Goal: Communication & Community: Answer question/provide support

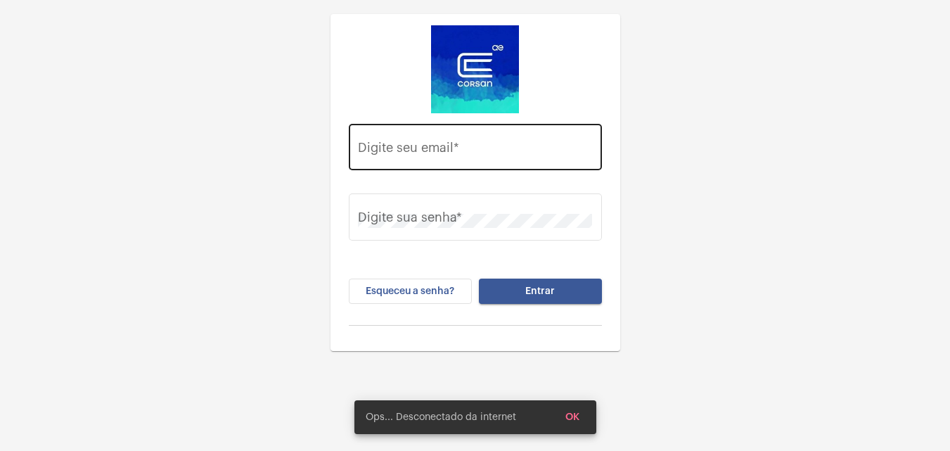
click at [525, 136] on div "Digite seu email *" at bounding box center [475, 145] width 234 height 50
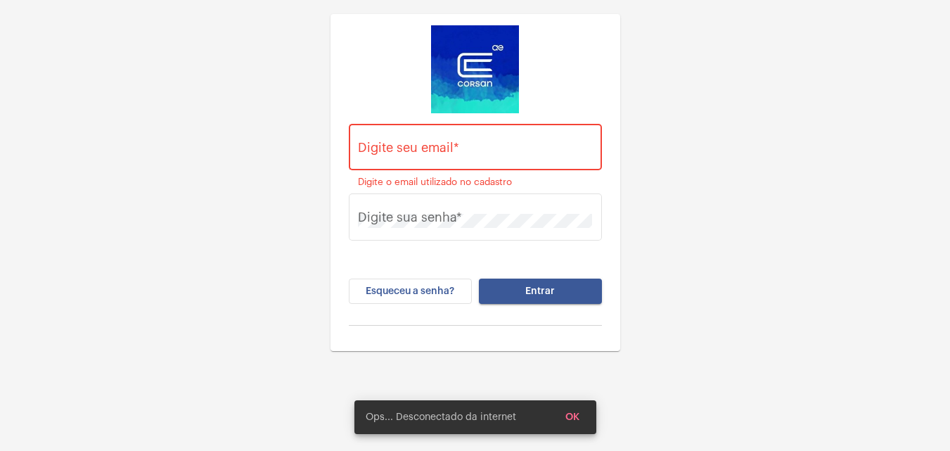
click at [485, 135] on div "Digite seu email *" at bounding box center [475, 145] width 234 height 50
click at [462, 148] on input "Digite seu email *" at bounding box center [475, 150] width 234 height 14
type input "t"
type input "h"
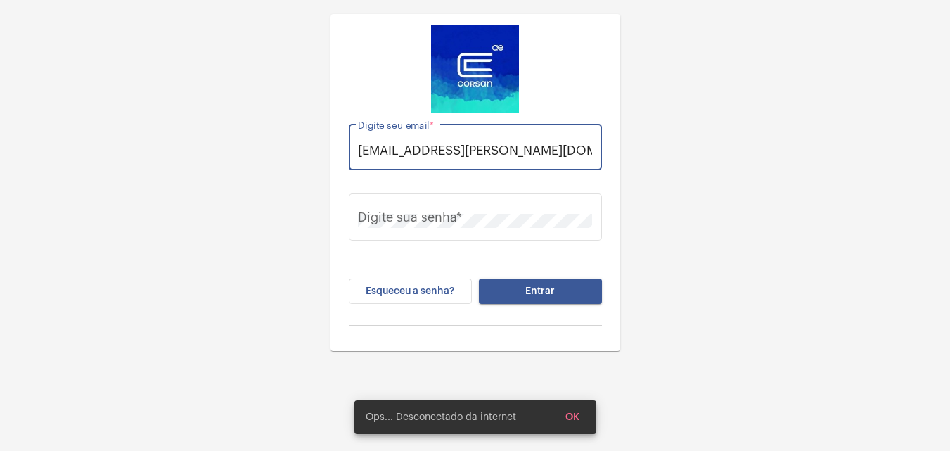
scroll to position [0, 5]
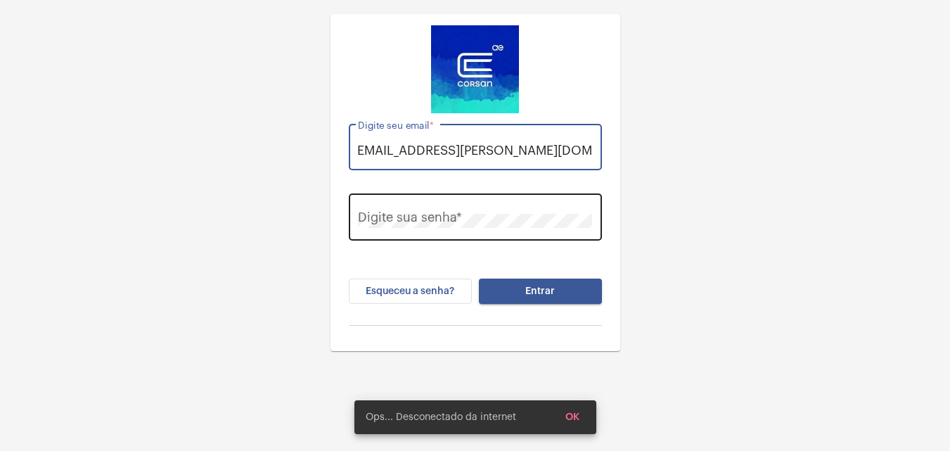
type input "thauany.nunes@operacaocorsan.com.br"
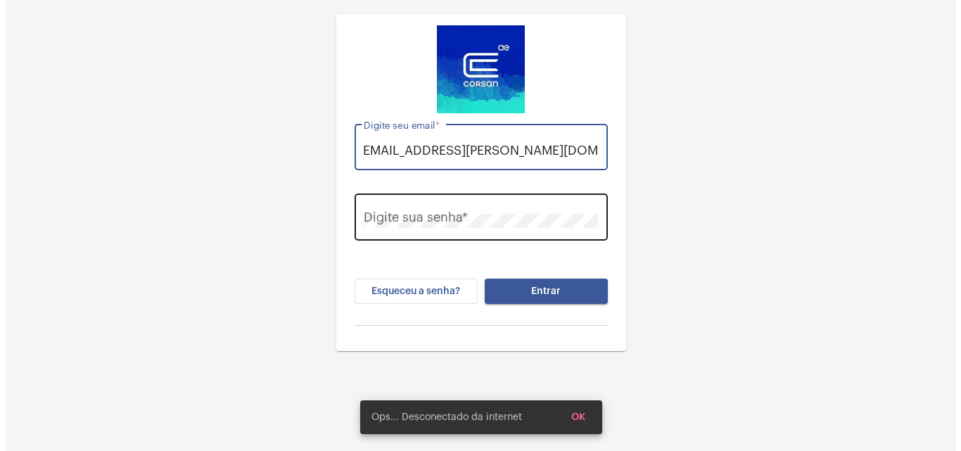
scroll to position [0, 0]
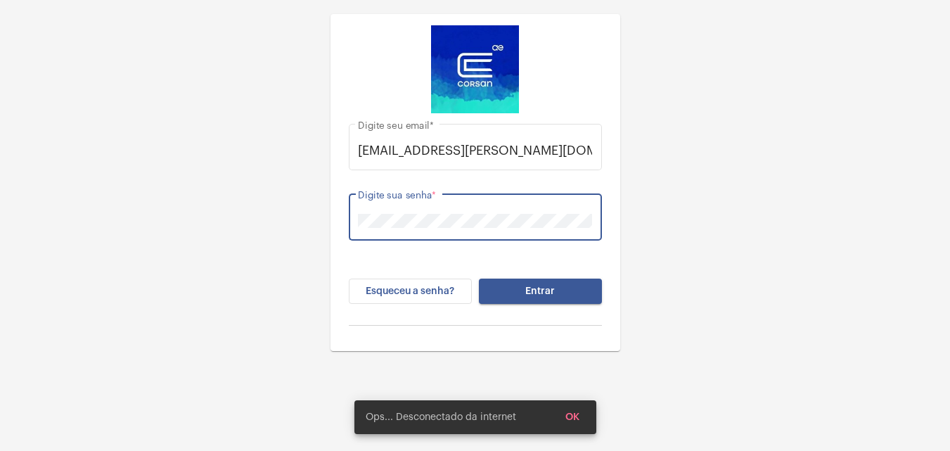
click at [479, 279] on button "Entrar" at bounding box center [540, 291] width 123 height 25
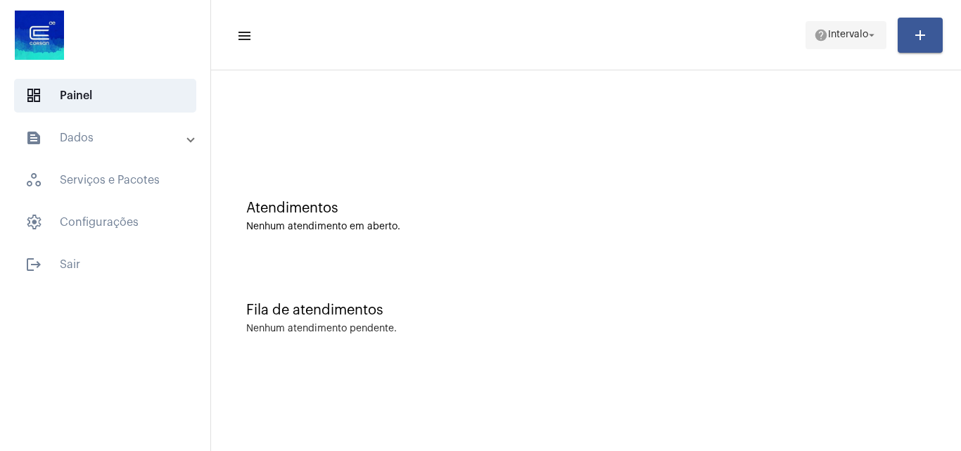
click at [834, 24] on span "help Intervalo arrow_drop_down" at bounding box center [846, 34] width 64 height 25
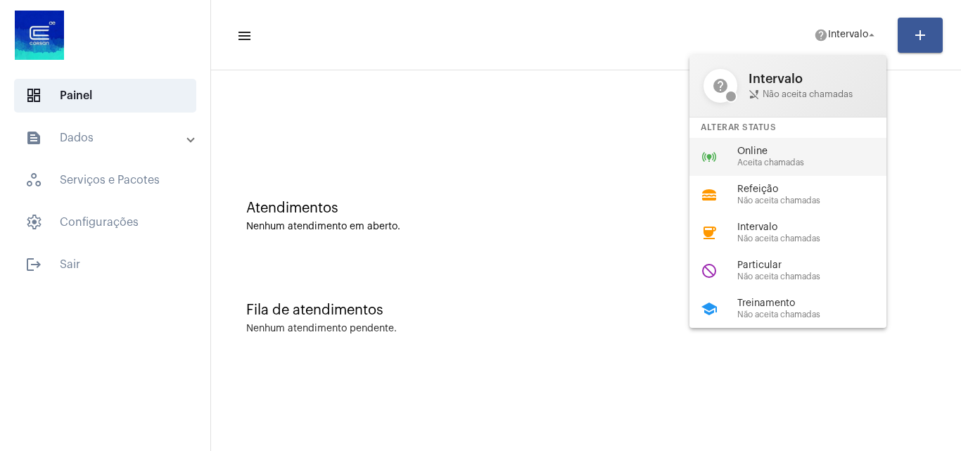
click at [783, 150] on span "Online" at bounding box center [817, 151] width 160 height 11
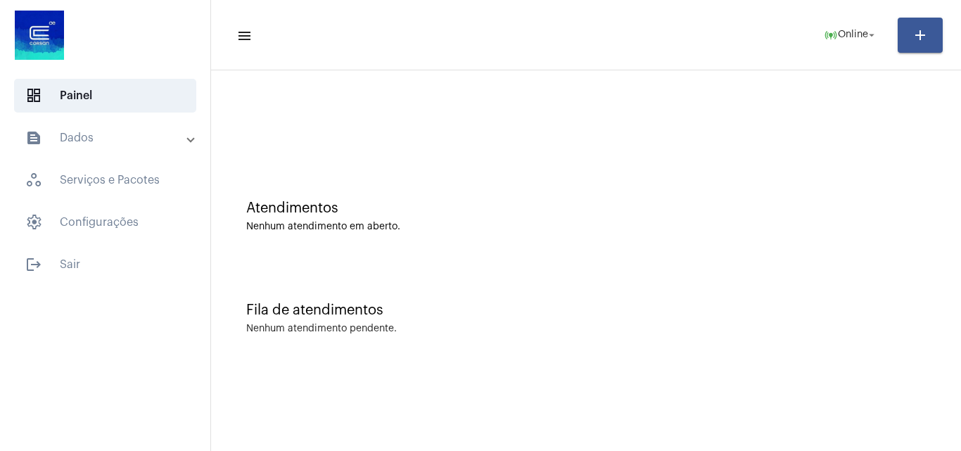
click at [533, 138] on div at bounding box center [586, 117] width 736 height 81
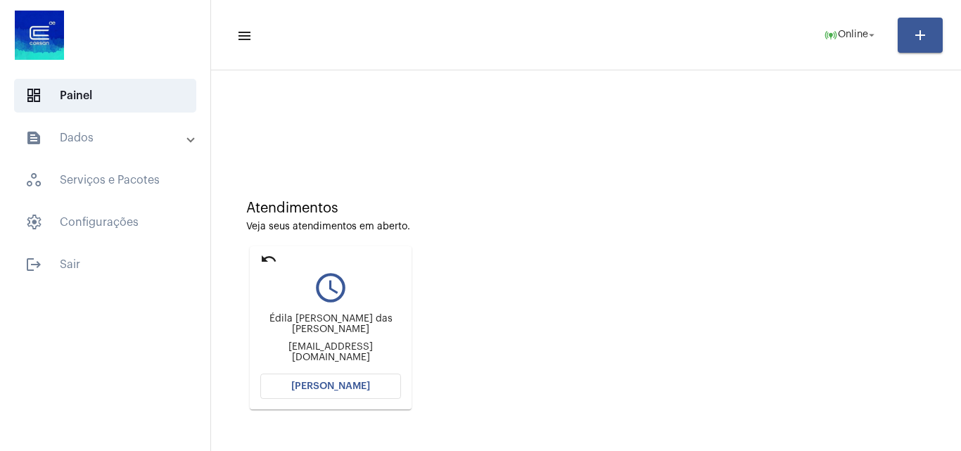
click at [355, 383] on span "[PERSON_NAME]" at bounding box center [330, 386] width 79 height 10
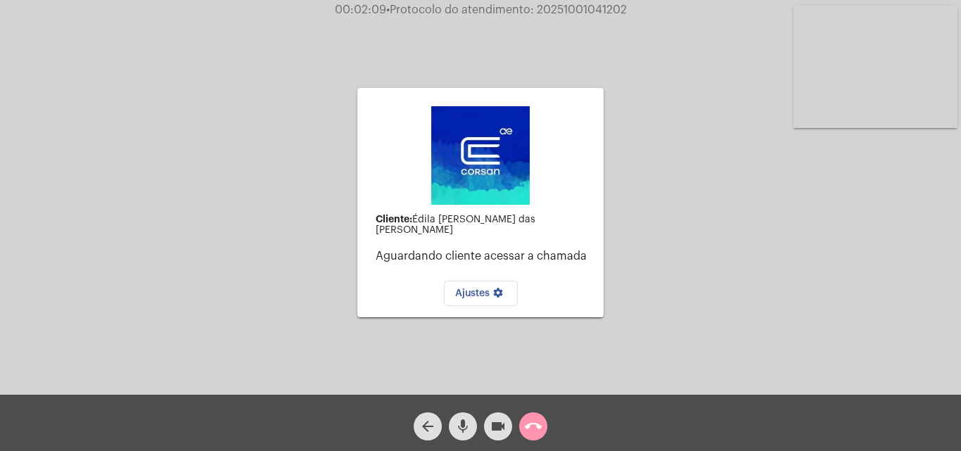
click at [856, 84] on video at bounding box center [875, 67] width 164 height 122
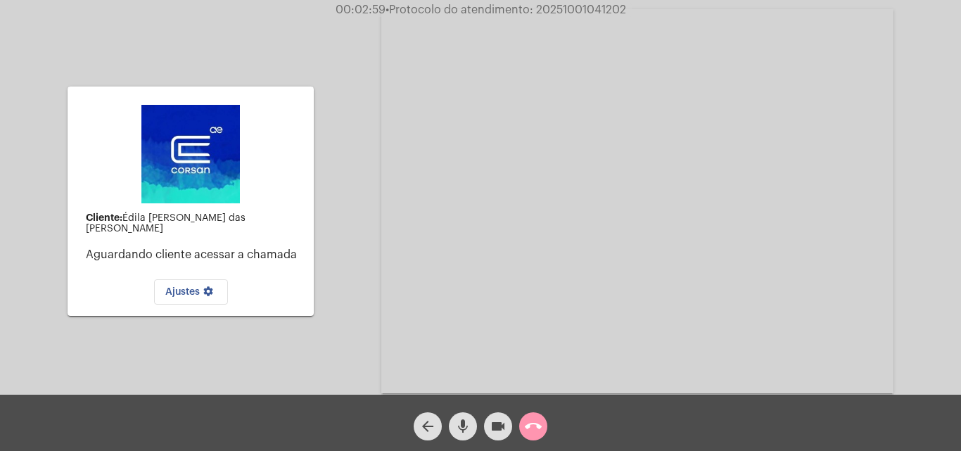
click at [539, 432] on mat-icon "call_end" at bounding box center [533, 426] width 17 height 17
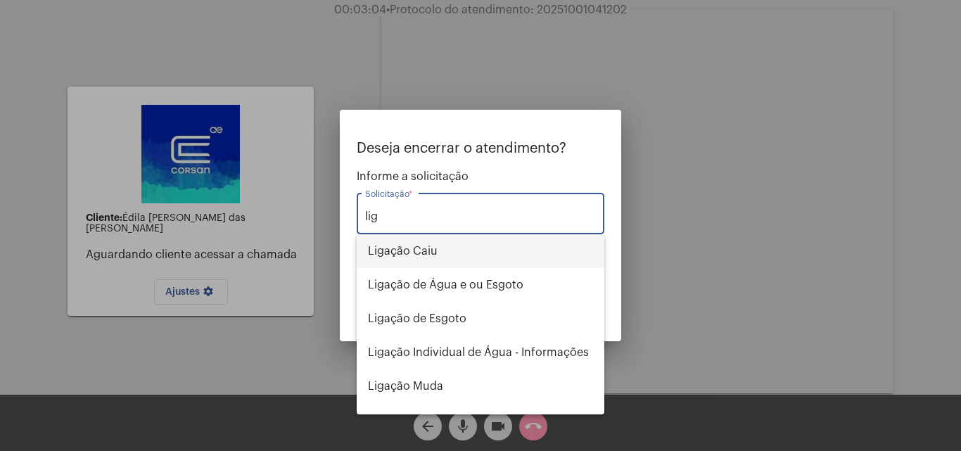
click at [439, 241] on span "Ligação Caiu" at bounding box center [480, 251] width 225 height 34
type input "Ligação Caiu"
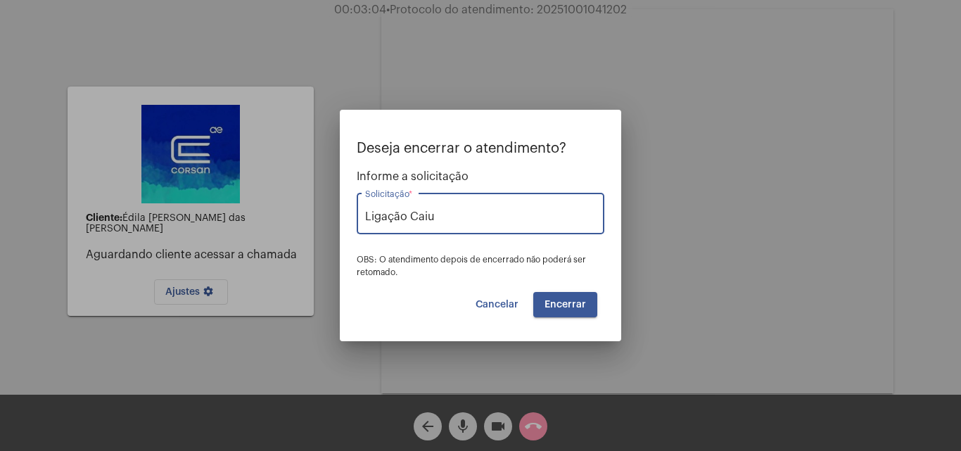
click at [562, 306] on span "Encerrar" at bounding box center [564, 305] width 41 height 10
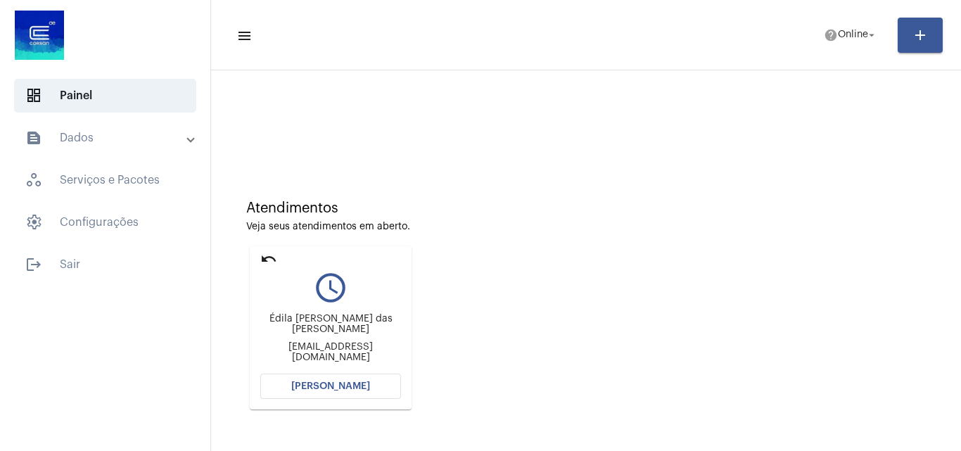
click at [340, 385] on span "[PERSON_NAME]" at bounding box center [330, 386] width 79 height 10
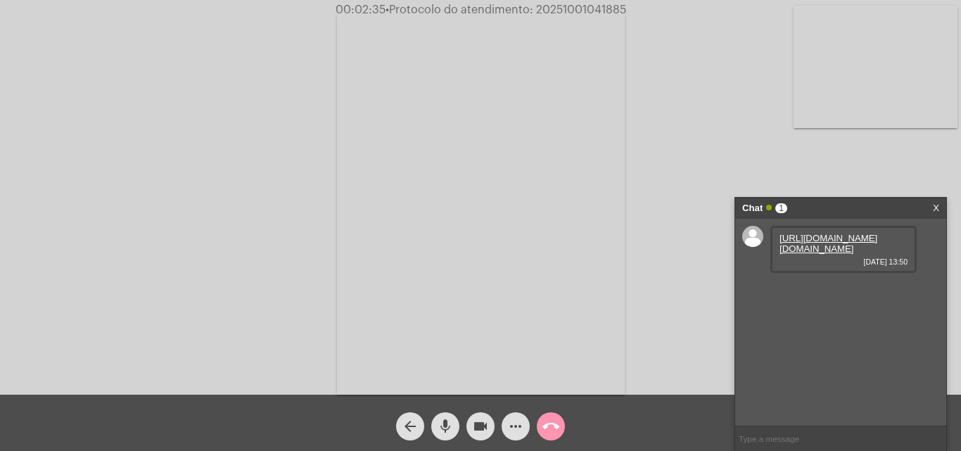
click at [804, 245] on link "https://neft-transfer-bucket.s3.amazonaws.com/temp-4be12abe-3121-f79f-f9cd-70da…" at bounding box center [828, 243] width 98 height 21
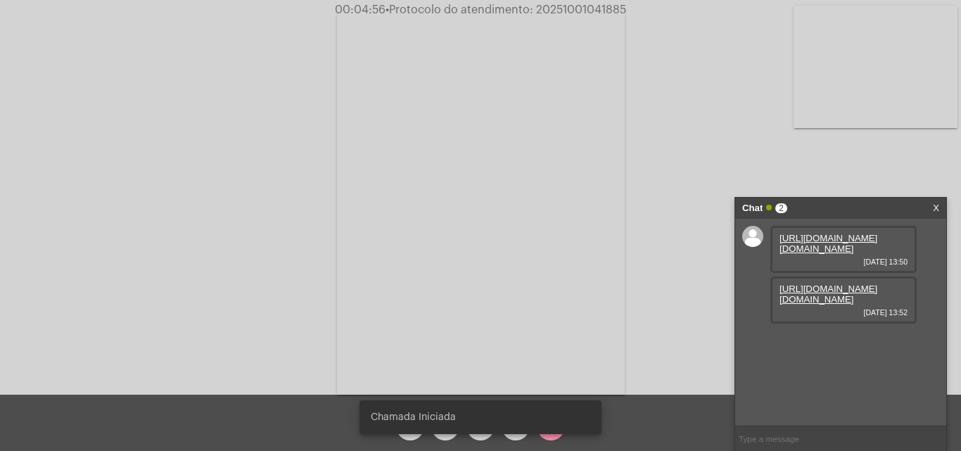
click at [861, 310] on div "https://neft-transfer-bucket.s3.amazonaws.com/temp-a4e877d4-8880-85c0-d8db-9ac3…" at bounding box center [843, 299] width 146 height 47
click at [833, 305] on link "https://neft-transfer-bucket.s3.amazonaws.com/temp-a4e877d4-8880-85c0-d8db-9ac3…" at bounding box center [828, 293] width 98 height 21
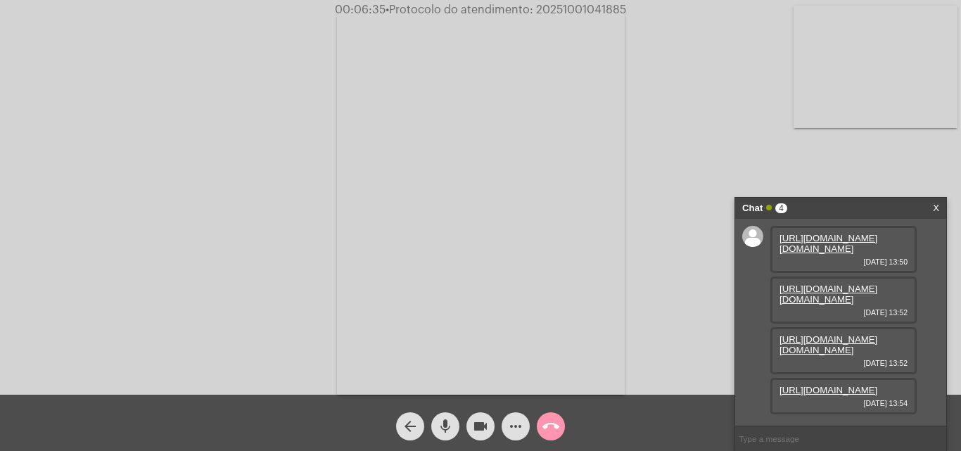
scroll to position [84, 0]
click at [823, 385] on link "https://neft-transfer-bucket.s3.amazonaws.com/temp-4bbd9997-3684-2dcc-f155-bc2f…" at bounding box center [828, 390] width 98 height 11
click at [668, 196] on div "Acessando Câmera e Microfone..." at bounding box center [480, 201] width 958 height 395
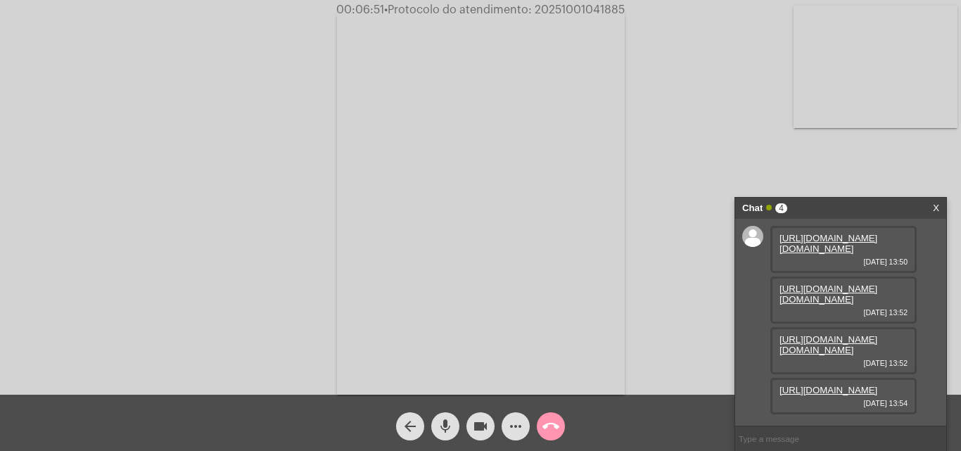
click at [819, 334] on link "https://neft-transfer-bucket.s3.amazonaws.com/temp-d70f1e16-f657-ccb9-2141-98b1…" at bounding box center [828, 344] width 98 height 21
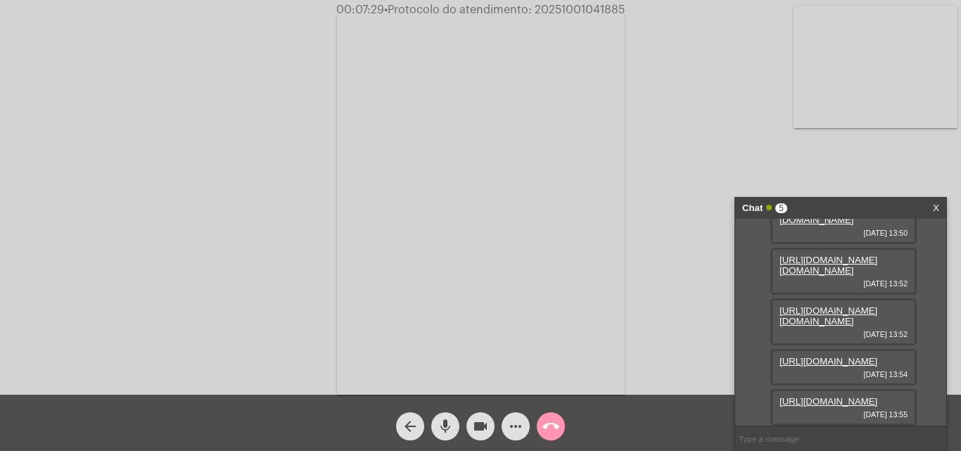
scroll to position [155, 0]
click at [826, 396] on link "https://neft-transfer-bucket.s3.amazonaws.com/temp-6d14e9f3-3de1-34a5-1063-79f3…" at bounding box center [828, 401] width 98 height 11
click at [471, 425] on button "videocam" at bounding box center [480, 426] width 28 height 28
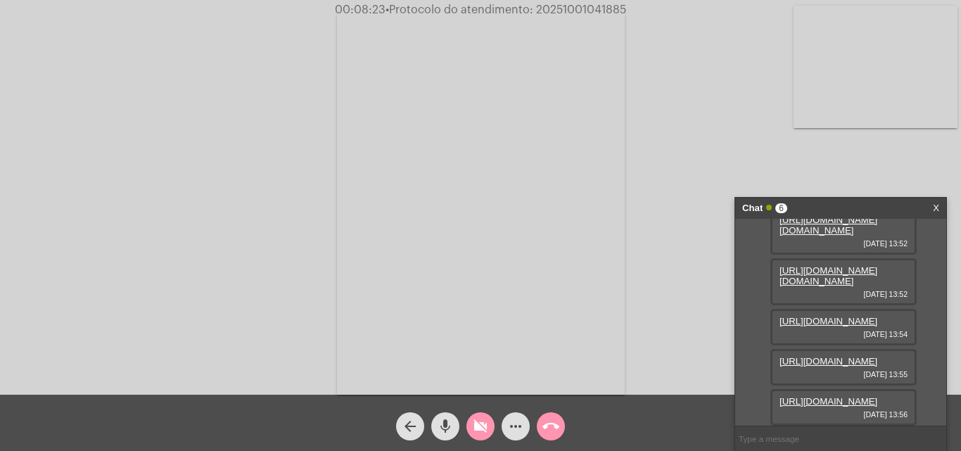
click at [471, 425] on button "videocam_off" at bounding box center [480, 426] width 28 height 28
click at [854, 396] on link "https://neft-transfer-bucket.s3.amazonaws.com/temp-4de5d317-6b88-3bfd-c27d-e454…" at bounding box center [828, 401] width 98 height 11
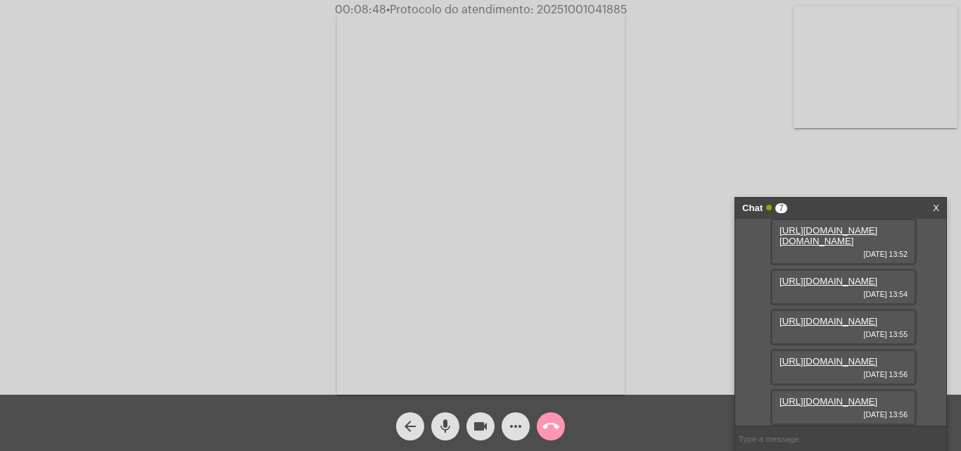
scroll to position [299, 0]
click at [840, 396] on link "https://neft-transfer-bucket.s3.amazonaws.com/temp-1b8ec40e-5d02-d3b6-2d0f-0983…" at bounding box center [828, 401] width 98 height 11
click at [828, 397] on link "https://neft-transfer-bucket.s3.amazonaws.com/temp-cb5f9bb5-0d78-e314-c355-17d0…" at bounding box center [828, 401] width 98 height 11
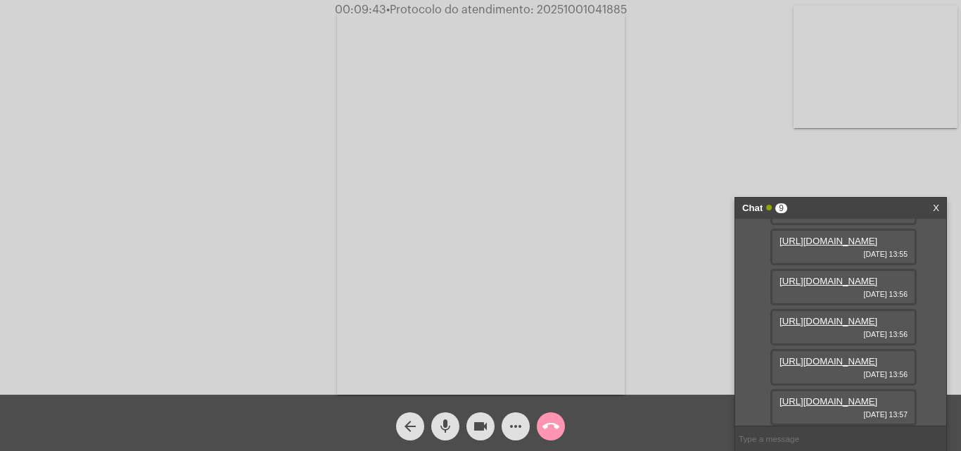
click at [826, 396] on link "https://neft-transfer-bucket.s3.amazonaws.com/temp-39d828a7-8710-df00-9b91-c5bd…" at bounding box center [828, 401] width 98 height 11
click at [641, 371] on div "Acessando Câmera e Microfone..." at bounding box center [480, 201] width 958 height 395
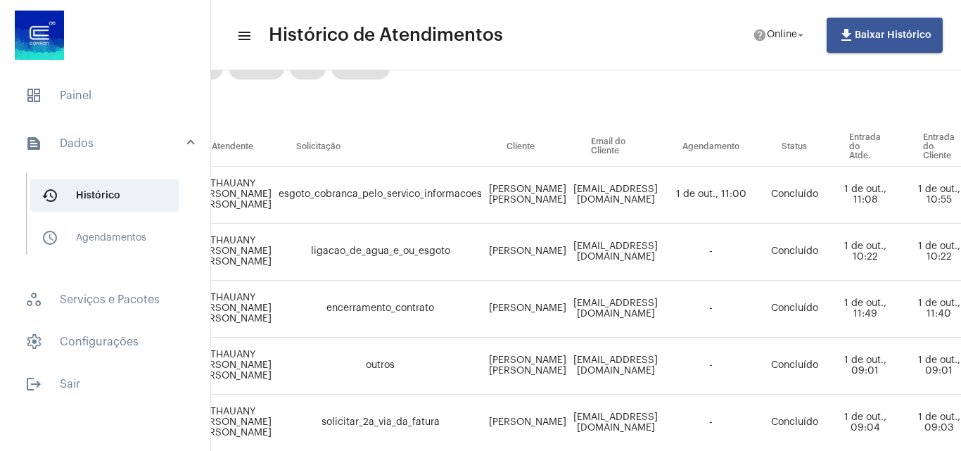
scroll to position [0, 56]
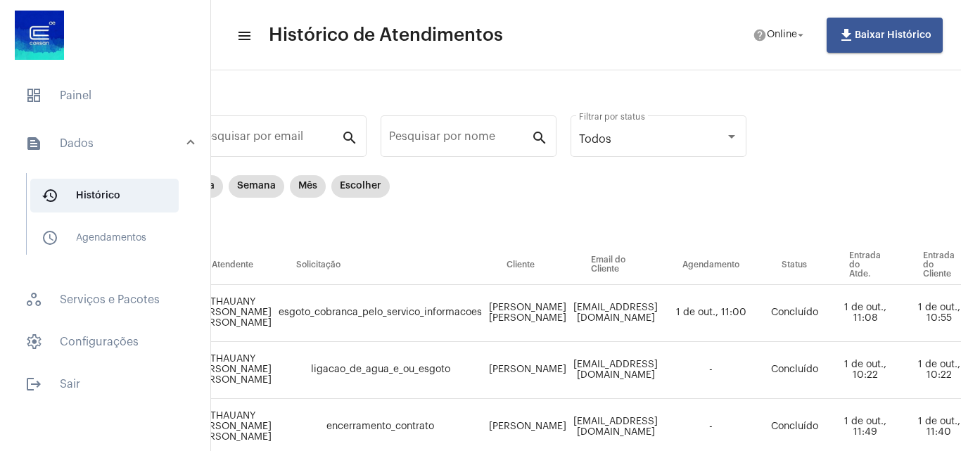
click at [117, 77] on mat-list "dashboard Painel text_snippet_outlined Dados history_outlined Histórico schedul…" at bounding box center [105, 237] width 210 height 328
click at [120, 95] on span "dashboard Painel" at bounding box center [105, 96] width 182 height 34
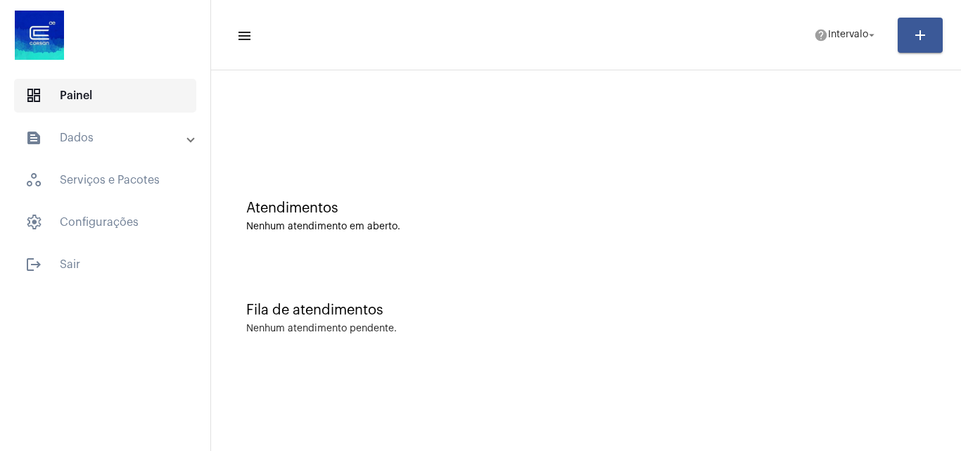
click at [137, 112] on span "dashboard Painel" at bounding box center [105, 96] width 182 height 34
click at [136, 139] on mat-panel-title "text_snippet_outlined Dados" at bounding box center [106, 137] width 162 height 17
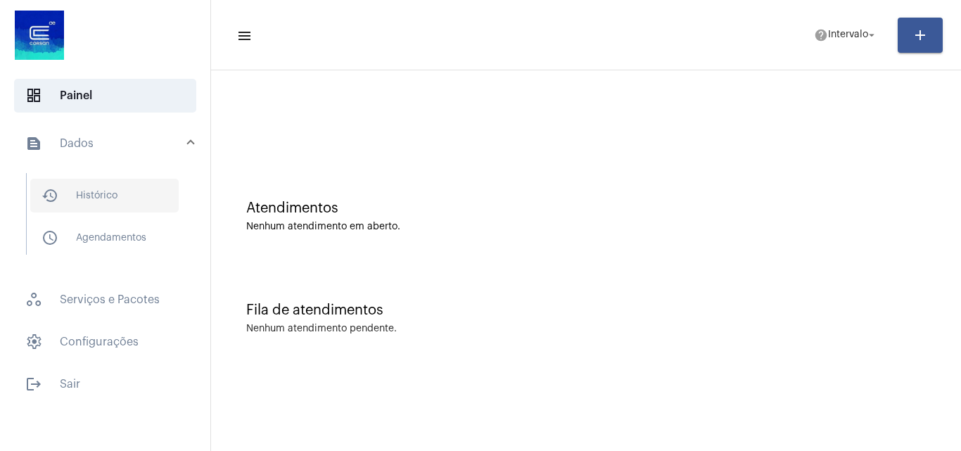
click at [112, 179] on span "history_outlined Histórico" at bounding box center [104, 196] width 148 height 34
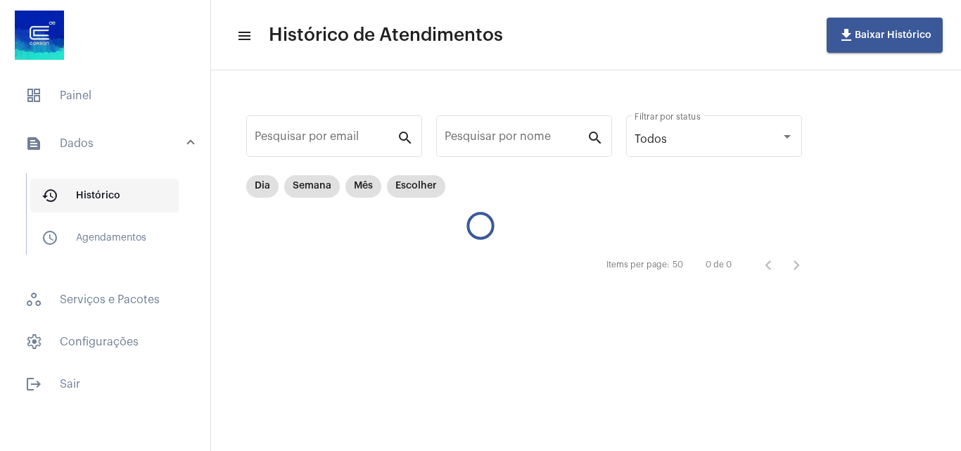
click at [113, 200] on span "history_outlined Histórico" at bounding box center [104, 196] width 148 height 34
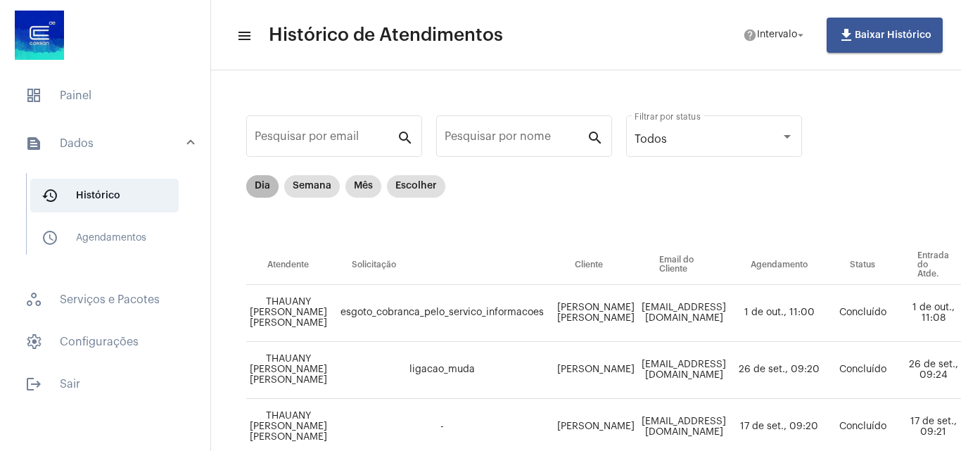
click at [267, 191] on mat-chip "Dia" at bounding box center [262, 186] width 32 height 23
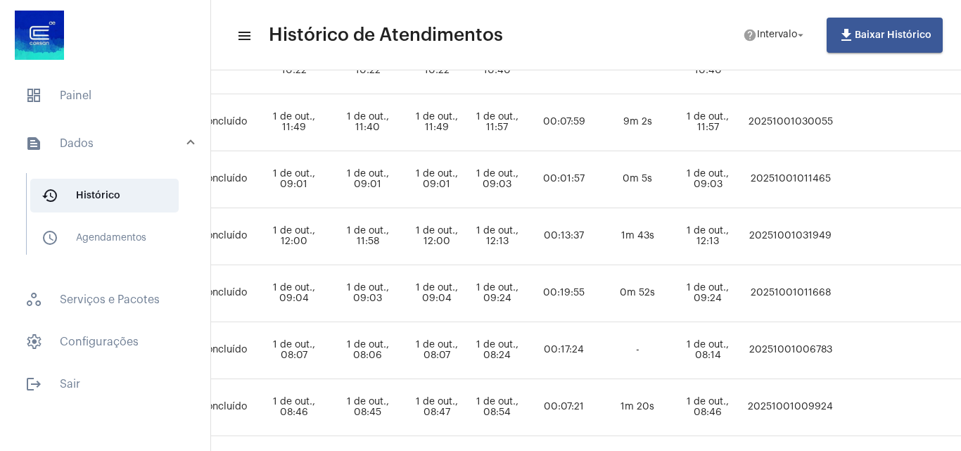
scroll to position [305, 714]
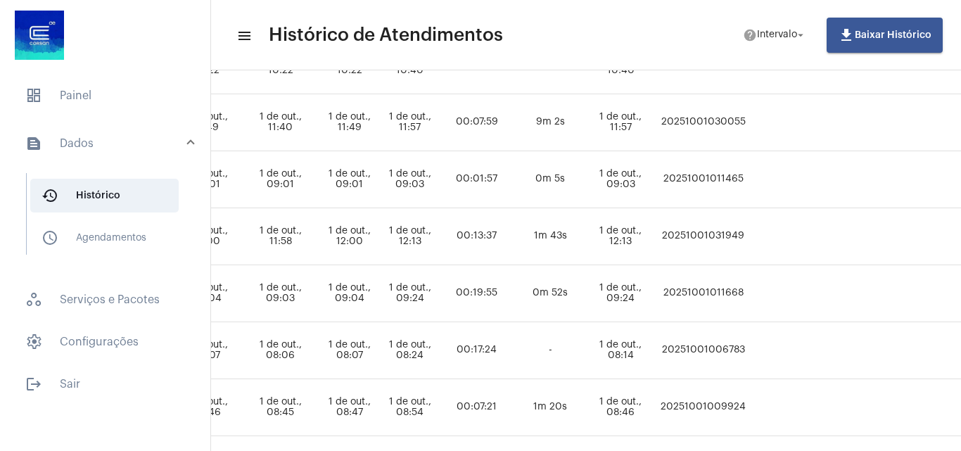
click at [750, 234] on td "20251001031949" at bounding box center [702, 236] width 95 height 57
copy td "20251001031949"
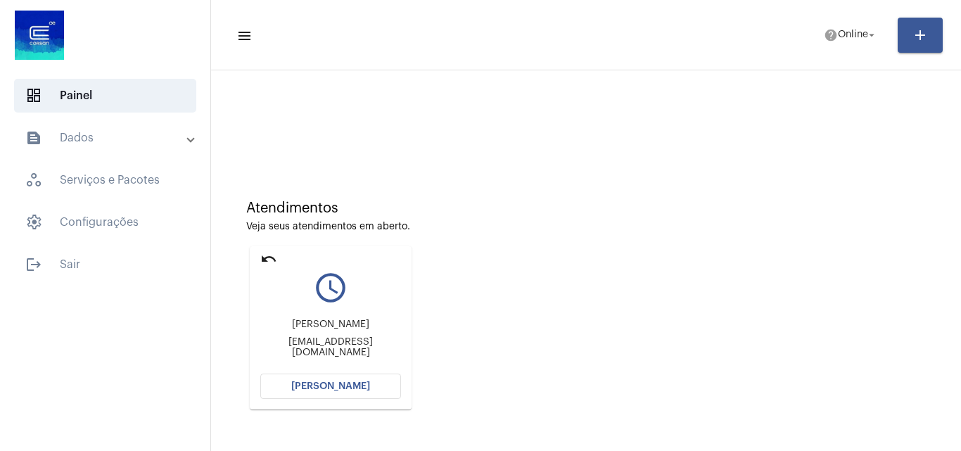
scroll to position [99, 0]
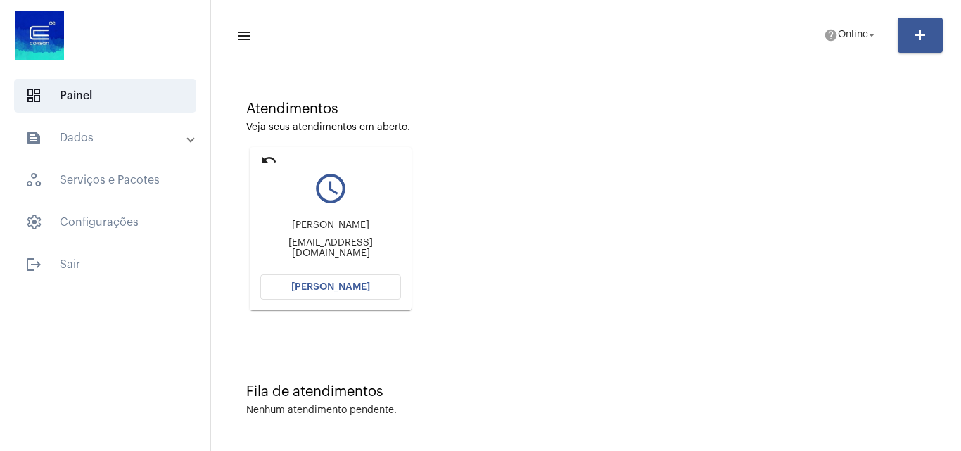
click at [363, 289] on span "[PERSON_NAME]" at bounding box center [330, 287] width 79 height 10
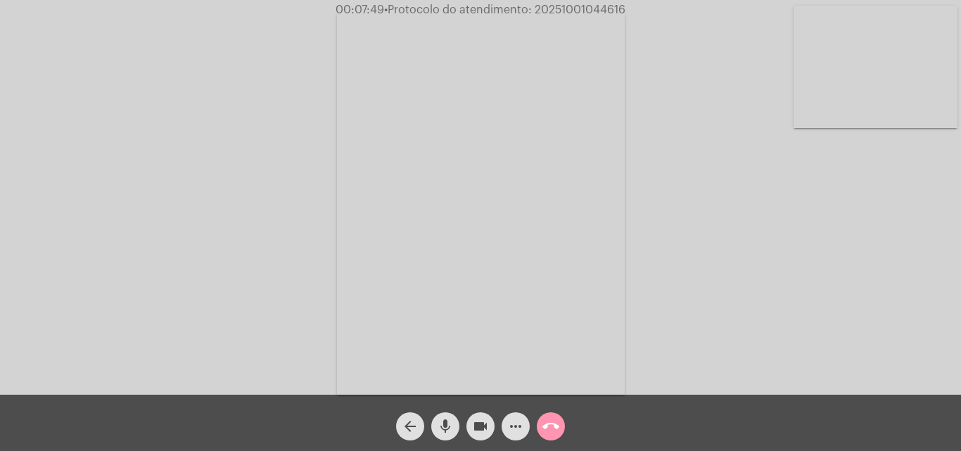
click at [515, 426] on mat-icon "more_horiz" at bounding box center [515, 426] width 17 height 17
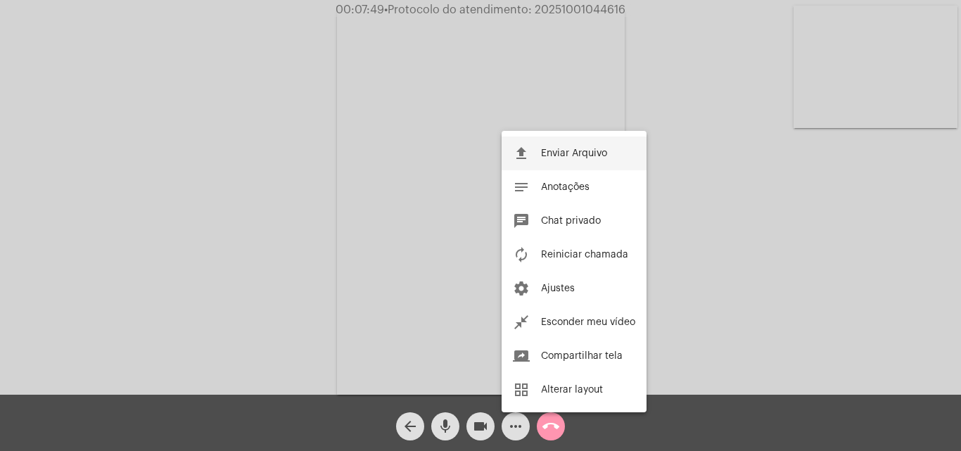
click at [585, 143] on button "file_upload Enviar Arquivo" at bounding box center [573, 153] width 145 height 34
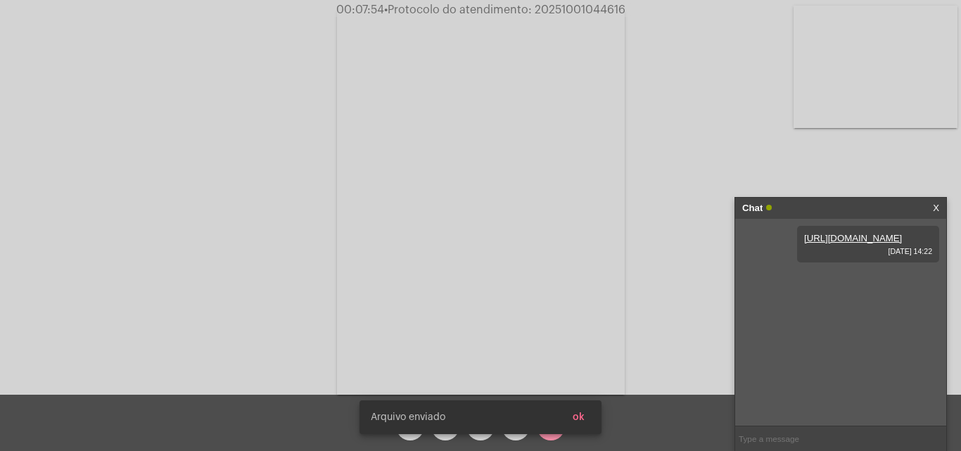
click at [583, 416] on span "ok" at bounding box center [578, 417] width 12 height 10
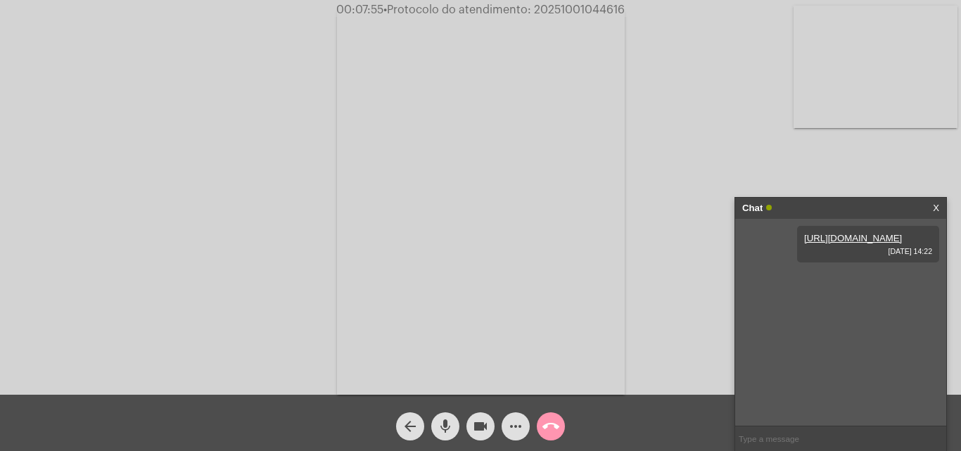
click at [516, 427] on mat-icon "more_horiz" at bounding box center [515, 426] width 17 height 17
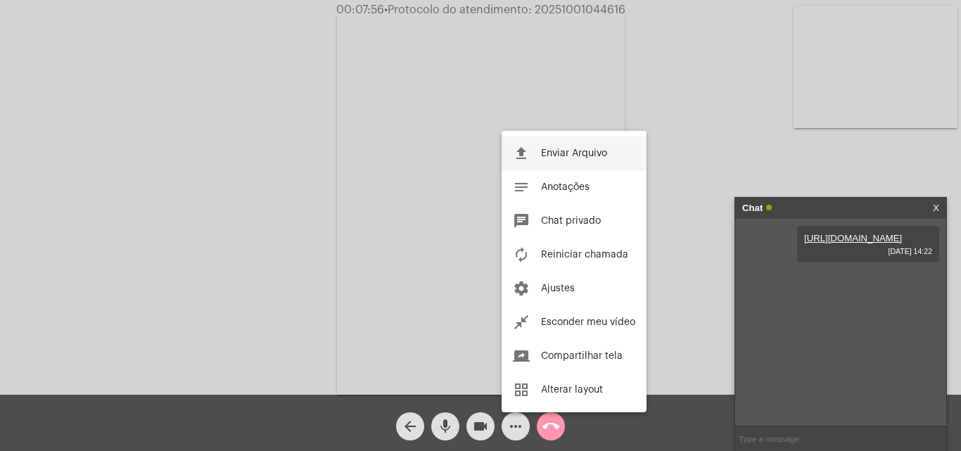
click at [584, 156] on span "Enviar Arquivo" at bounding box center [574, 153] width 66 height 10
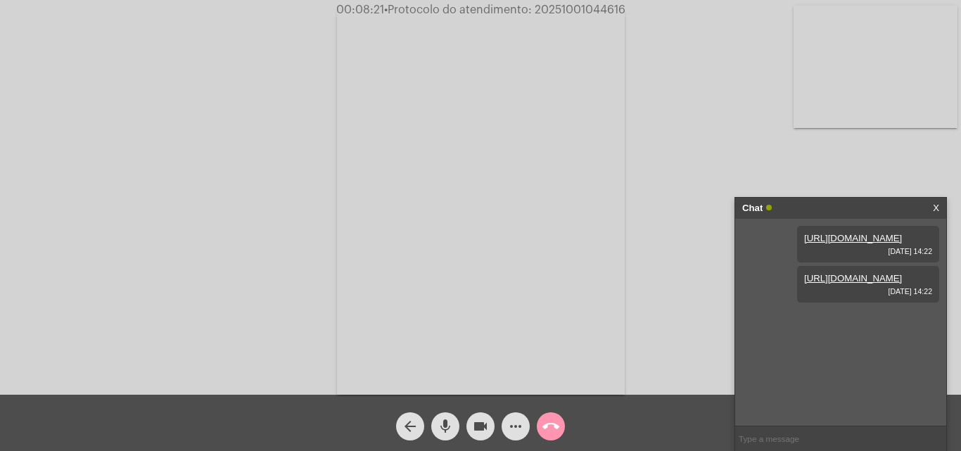
click at [840, 67] on video at bounding box center [875, 67] width 164 height 122
click at [177, 182] on video at bounding box center [177, 201] width 164 height 218
click at [594, 9] on span "• Protocolo do atendimento: 20251001044616" at bounding box center [506, 9] width 241 height 11
click at [787, 440] on input "text" at bounding box center [840, 438] width 211 height 25
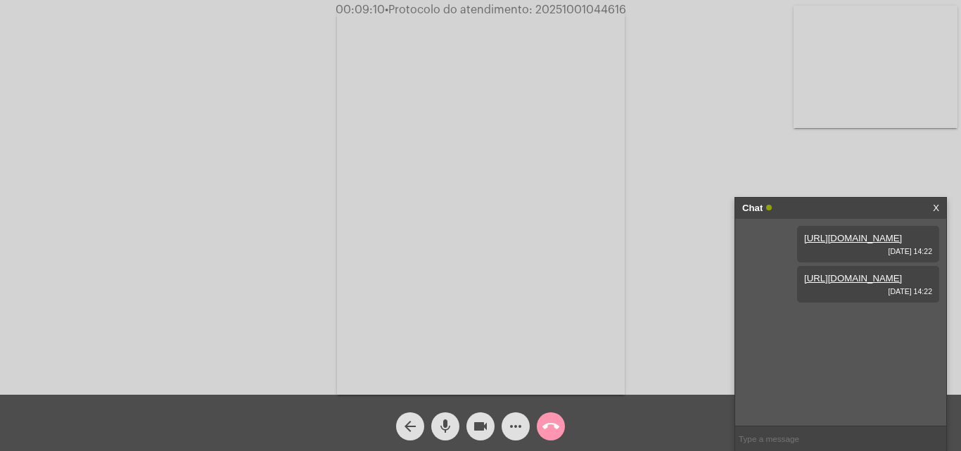
paste input "20251001044616"
type input "20251001044616"
click at [553, 430] on mat-icon "call_end" at bounding box center [550, 426] width 17 height 17
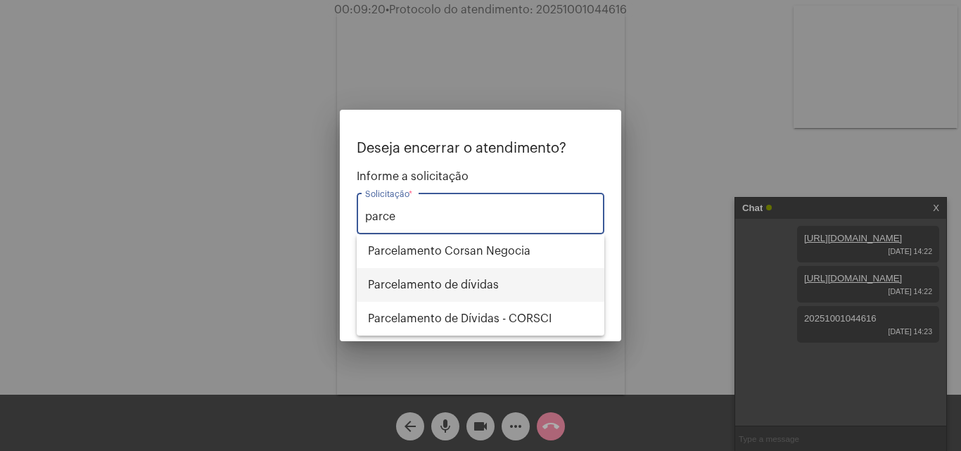
click at [483, 289] on span "Parcelamento de dívidas" at bounding box center [480, 285] width 225 height 34
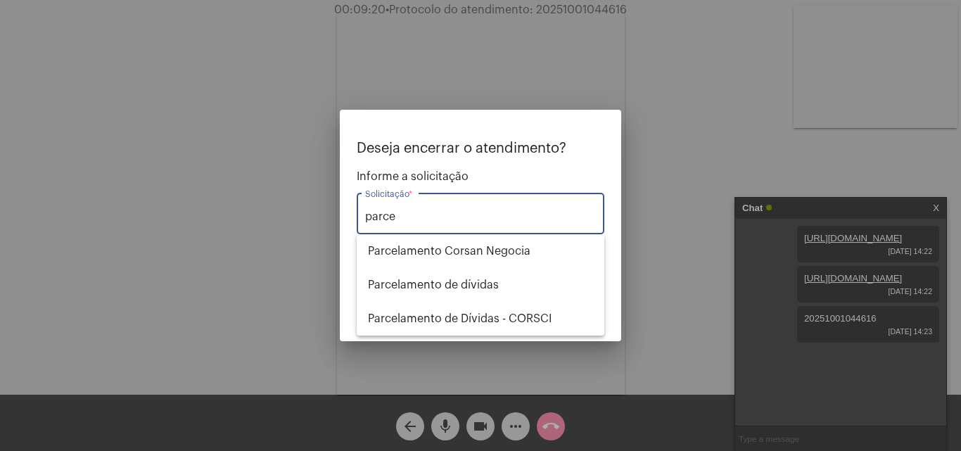
type input "Parcelamento de dívidas"
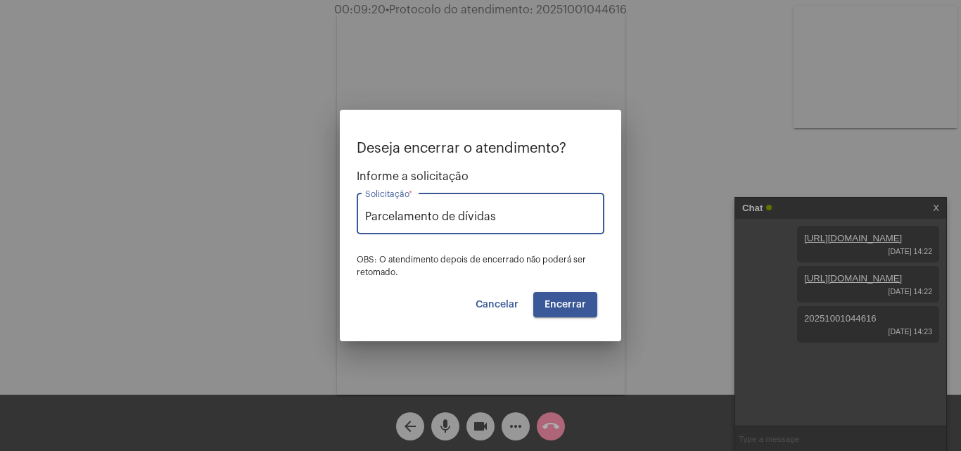
click at [581, 307] on span "Encerrar" at bounding box center [564, 305] width 41 height 10
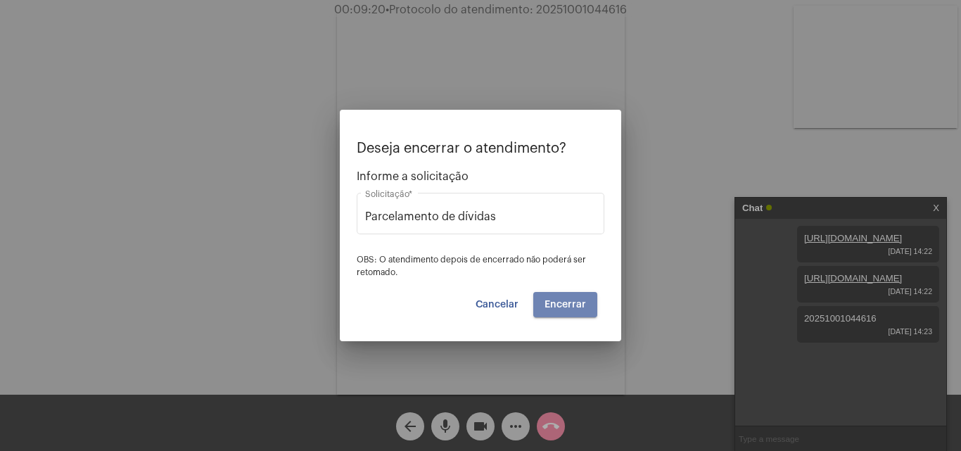
click at [581, 307] on span "Encerrar" at bounding box center [564, 305] width 41 height 10
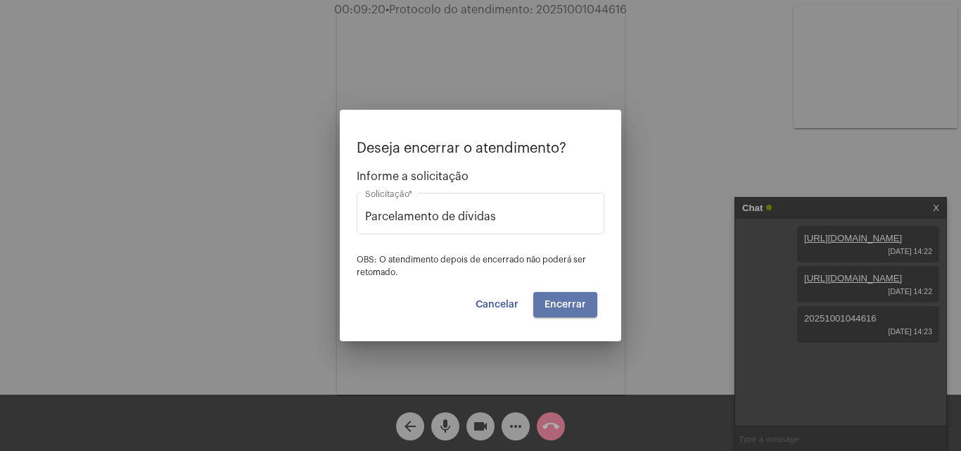
click at [581, 307] on span "Encerrar" at bounding box center [564, 305] width 41 height 10
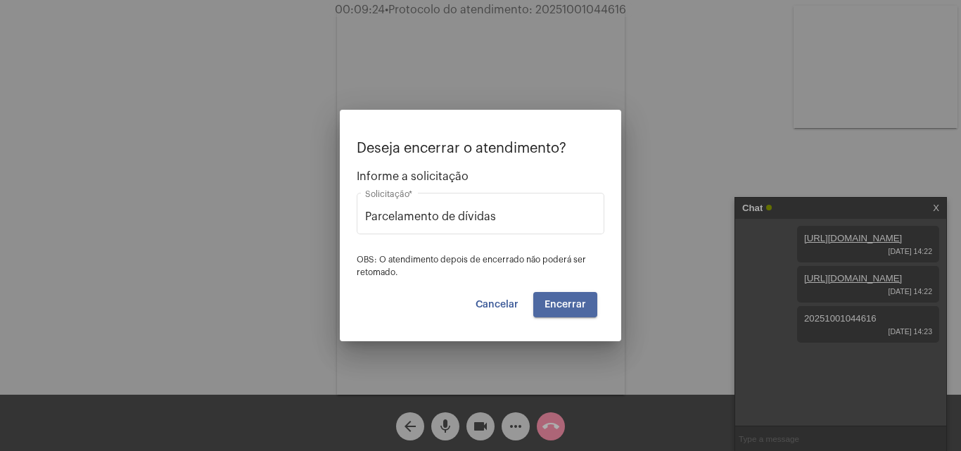
click at [579, 309] on span "Encerrar" at bounding box center [564, 305] width 41 height 10
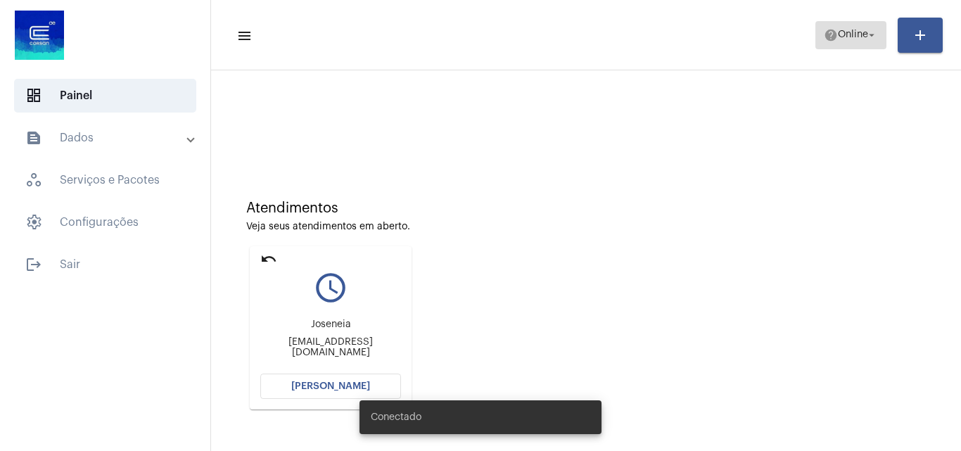
click at [853, 30] on span "Online" at bounding box center [853, 35] width 30 height 10
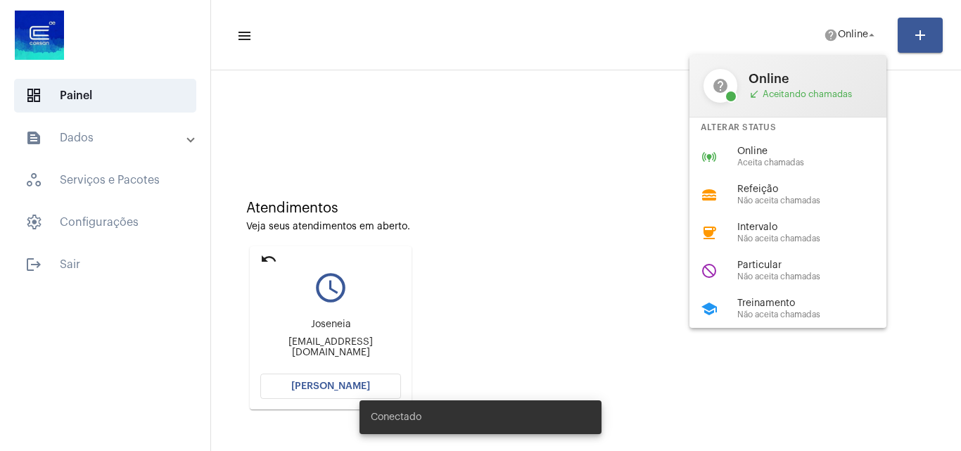
click at [518, 257] on div at bounding box center [480, 225] width 961 height 451
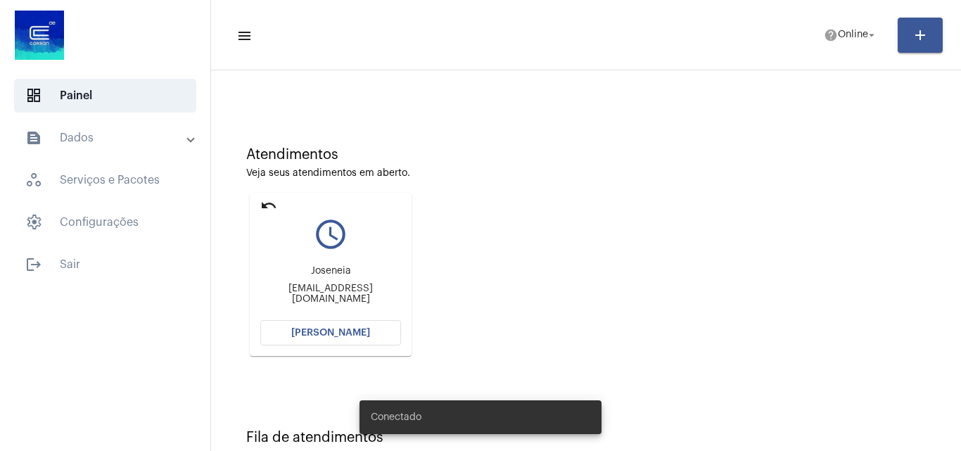
scroll to position [99, 0]
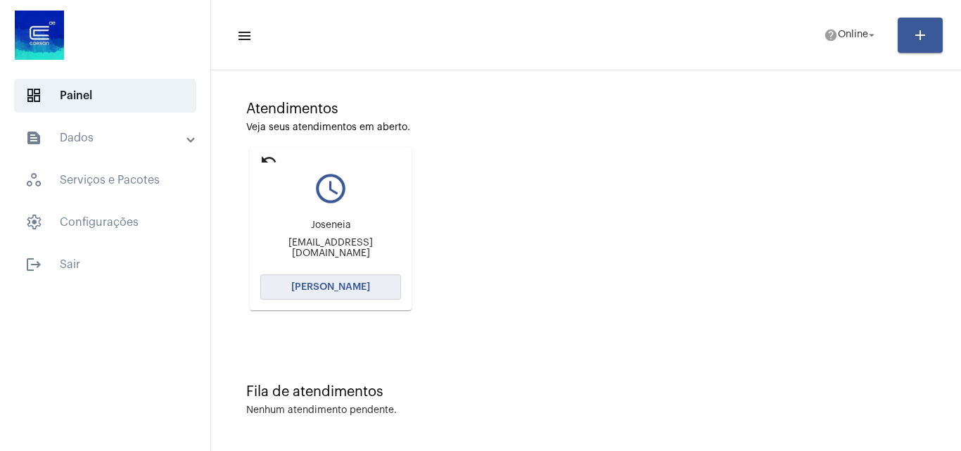
click at [294, 280] on button "[PERSON_NAME]" at bounding box center [330, 286] width 141 height 25
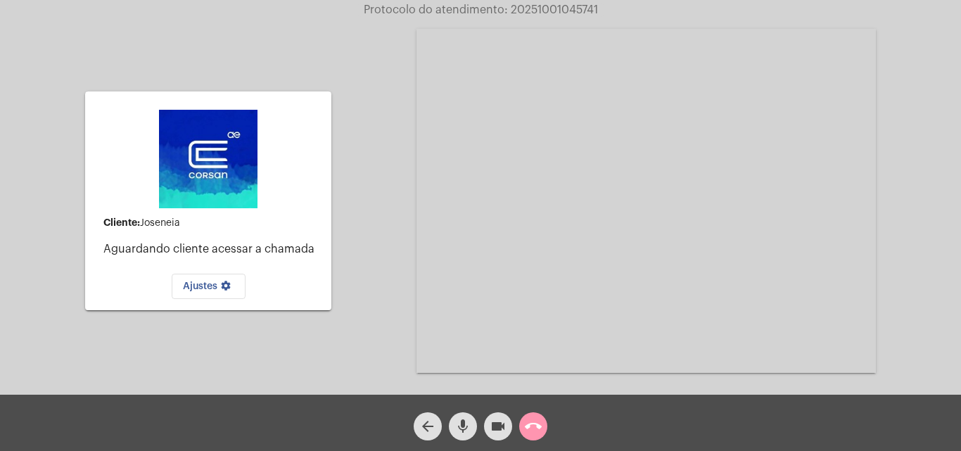
click at [540, 423] on mat-icon "call_end" at bounding box center [533, 426] width 17 height 17
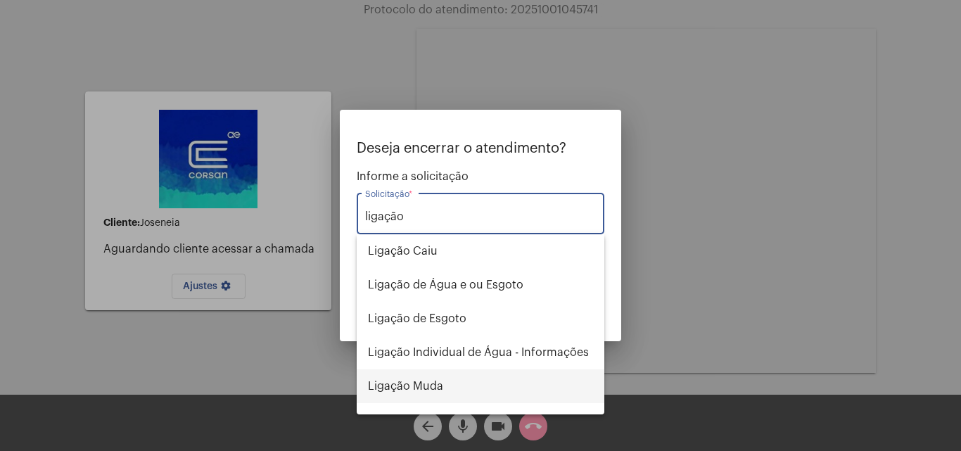
click at [463, 392] on span "Ligação Muda" at bounding box center [480, 386] width 225 height 34
type input "Ligação Muda"
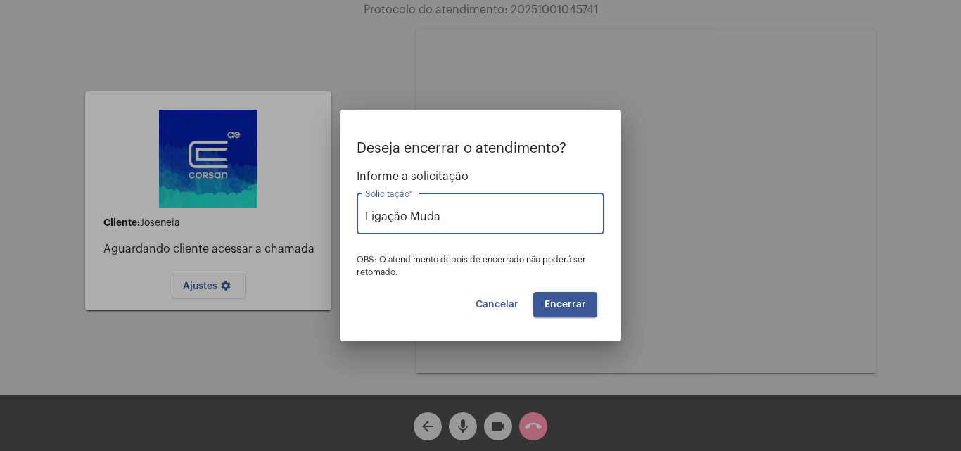
click at [580, 302] on span "Encerrar" at bounding box center [564, 305] width 41 height 10
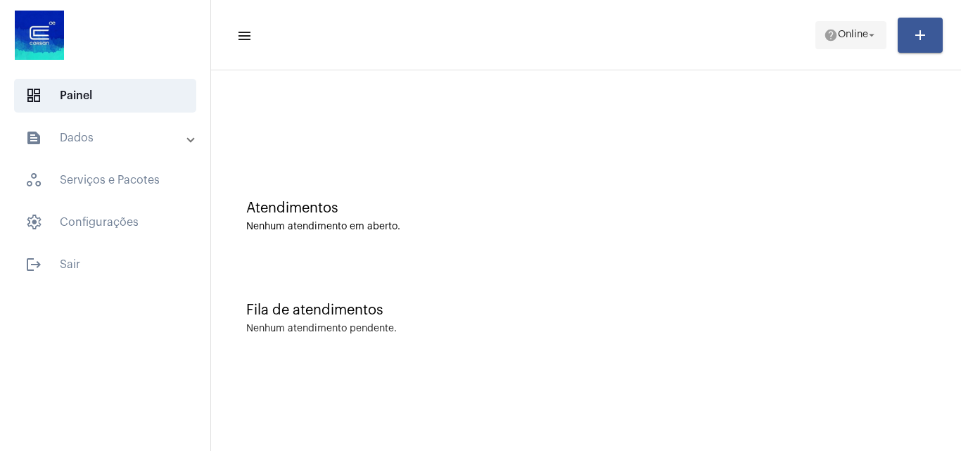
click at [830, 38] on mat-icon "help" at bounding box center [831, 35] width 14 height 14
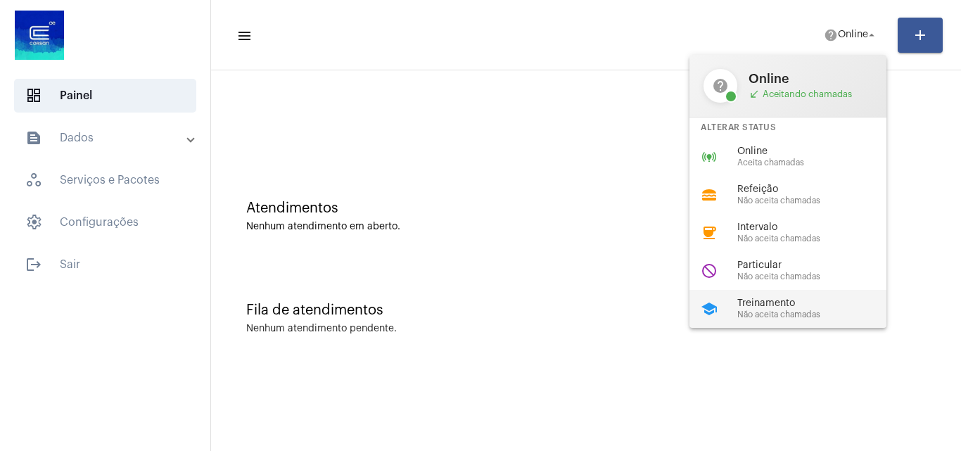
click at [755, 303] on span "Treinamento" at bounding box center [817, 303] width 160 height 11
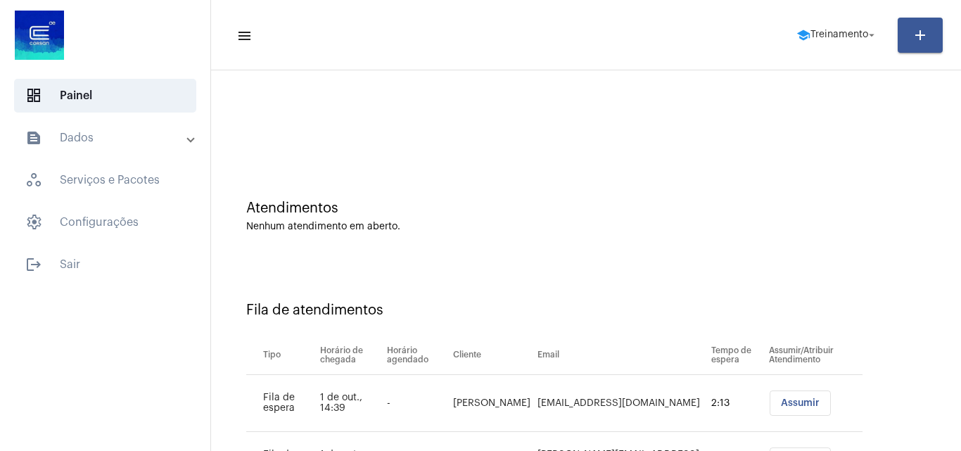
click at [781, 404] on span "Assumir" at bounding box center [800, 403] width 39 height 10
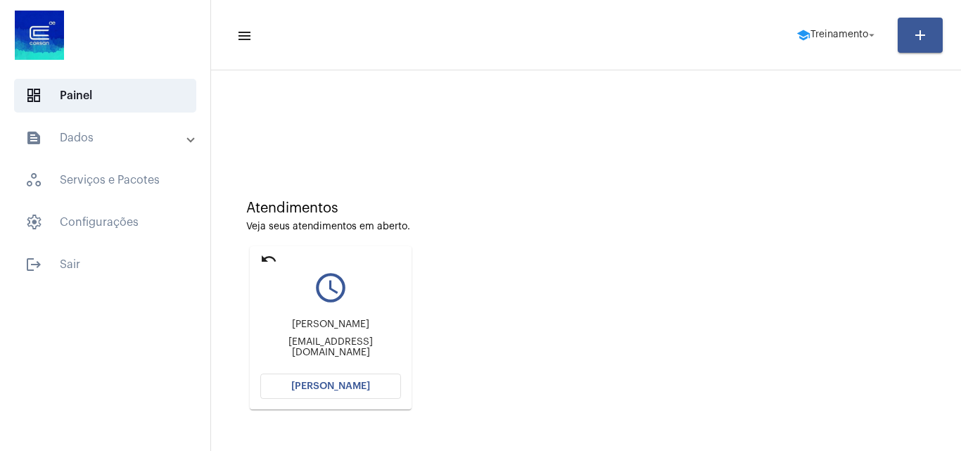
click at [357, 369] on div "Paola Nunes paollanunes55@gmail.com" at bounding box center [330, 338] width 141 height 63
click at [369, 390] on button "[PERSON_NAME]" at bounding box center [330, 385] width 141 height 25
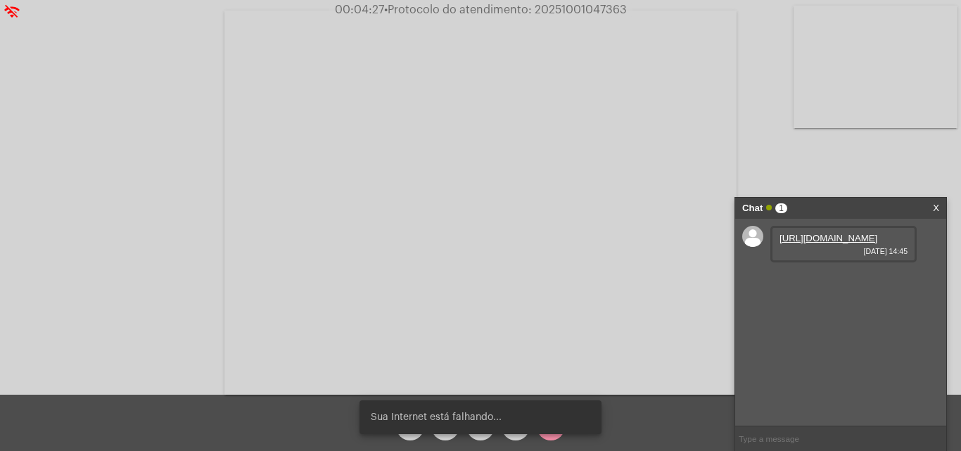
click at [819, 243] on link "https://neft-transfer-bucket.s3.amazonaws.com/temp-dd453328-91a2-8eda-ab6c-ef4e…" at bounding box center [828, 238] width 98 height 11
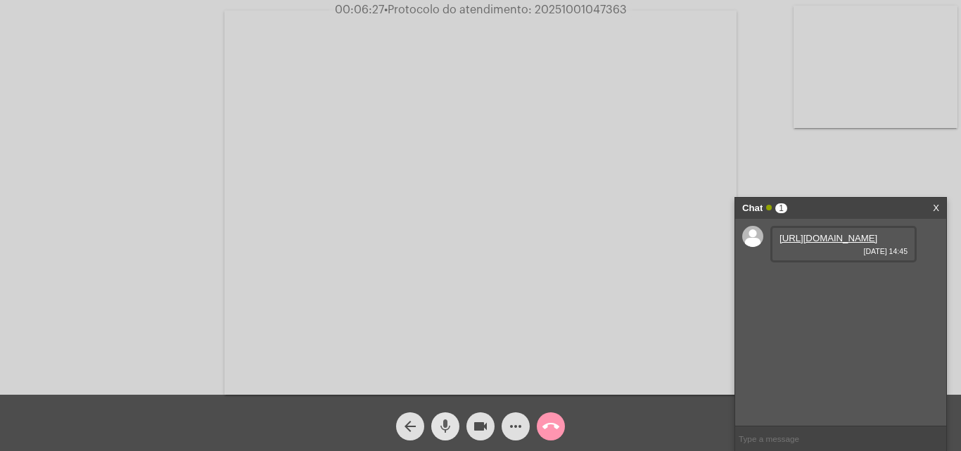
click at [447, 428] on mat-icon "mic" at bounding box center [445, 426] width 17 height 17
click at [468, 428] on button "videocam" at bounding box center [480, 426] width 28 height 28
click at [589, 4] on span "00:07:49 • Protocolo do atendimento: 20251001047363" at bounding box center [480, 10] width 302 height 14
click at [589, 4] on span "00:07:50 • Protocolo do atendimento: 20251001047363" at bounding box center [480, 10] width 302 height 14
copy span "20251001047363"
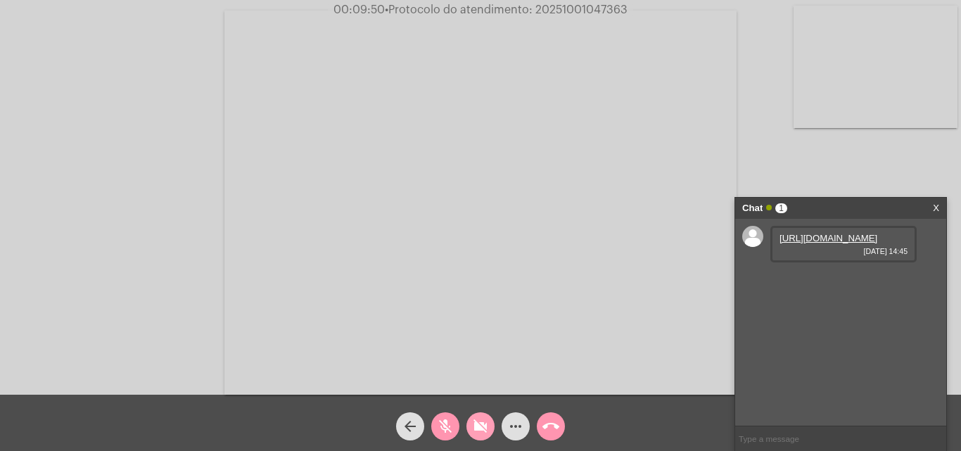
click at [480, 433] on mat-icon "videocam_off" at bounding box center [480, 426] width 17 height 17
click at [441, 433] on mat-icon "mic_off" at bounding box center [445, 426] width 17 height 17
click at [558, 426] on mat-icon "call_end" at bounding box center [550, 426] width 17 height 17
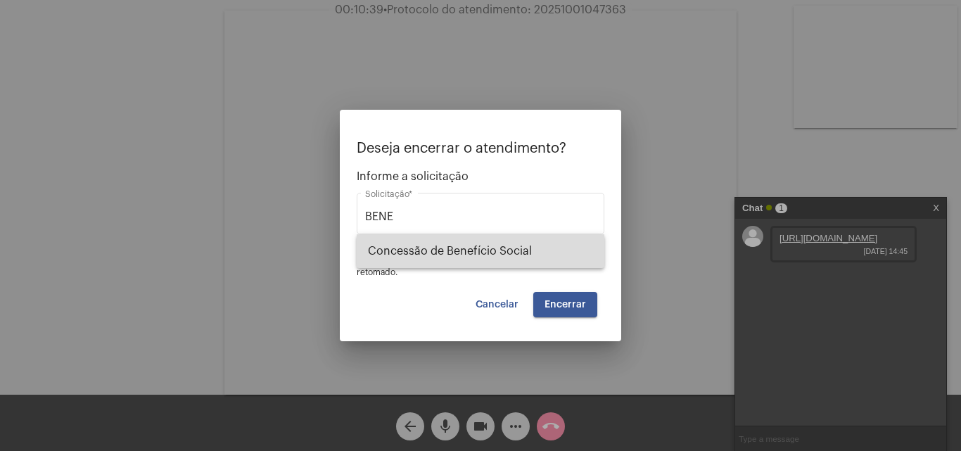
click at [508, 252] on span "Concessão de Benefício Social" at bounding box center [480, 251] width 225 height 34
type input "Concessão de Benefício Social"
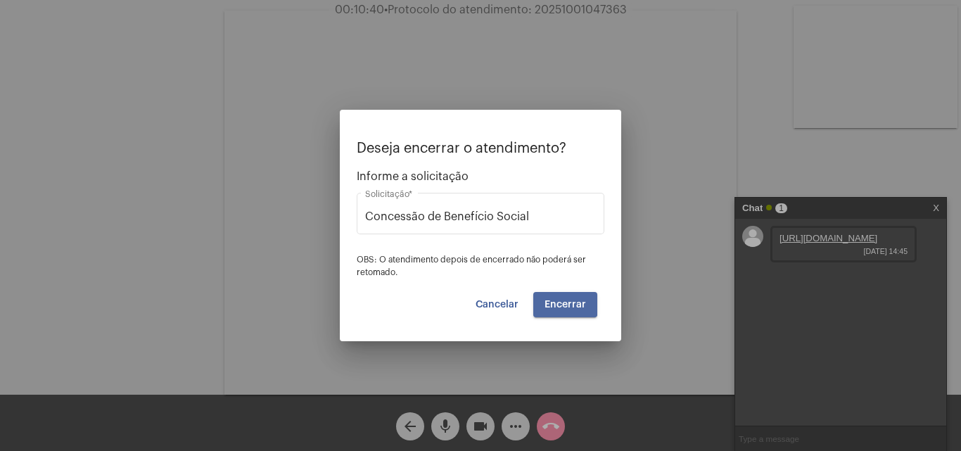
click at [563, 300] on span "Encerrar" at bounding box center [564, 305] width 41 height 10
click at [567, 304] on span "Encerrar" at bounding box center [564, 305] width 41 height 10
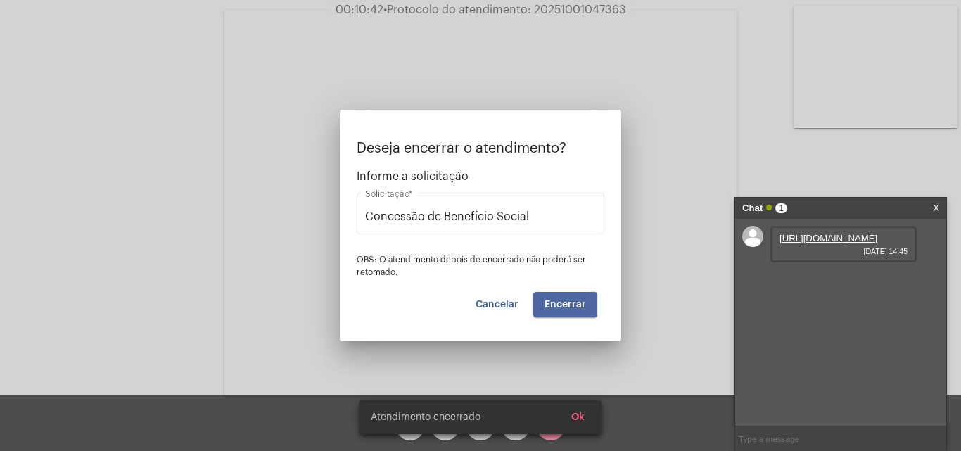
click at [567, 304] on video at bounding box center [480, 203] width 512 height 384
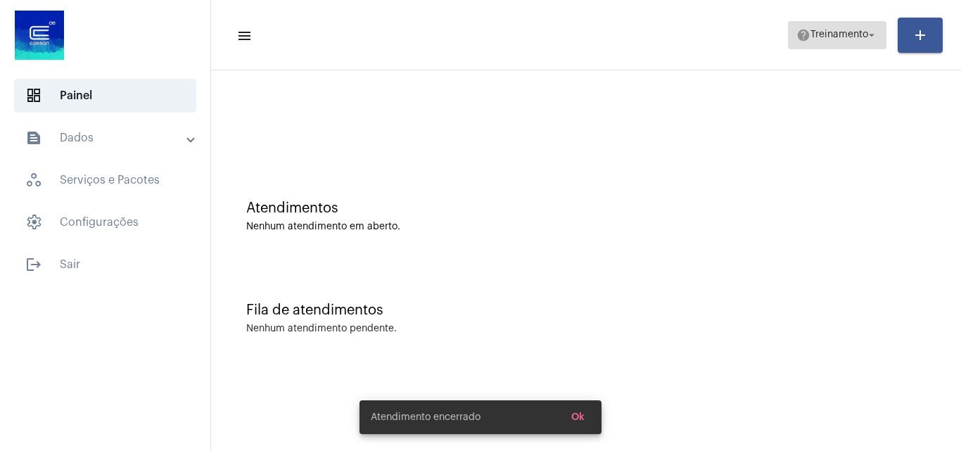
click at [814, 36] on span "Treinamento" at bounding box center [839, 35] width 58 height 10
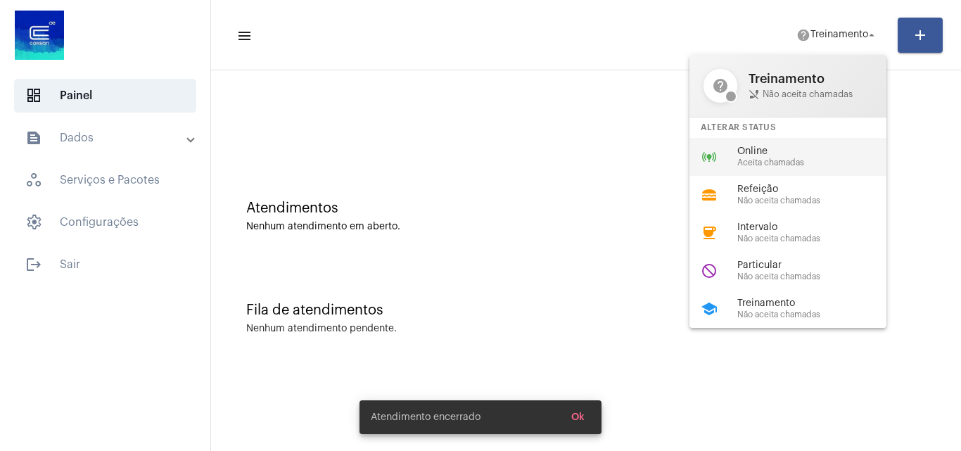
click at [794, 148] on span "Online" at bounding box center [817, 151] width 160 height 11
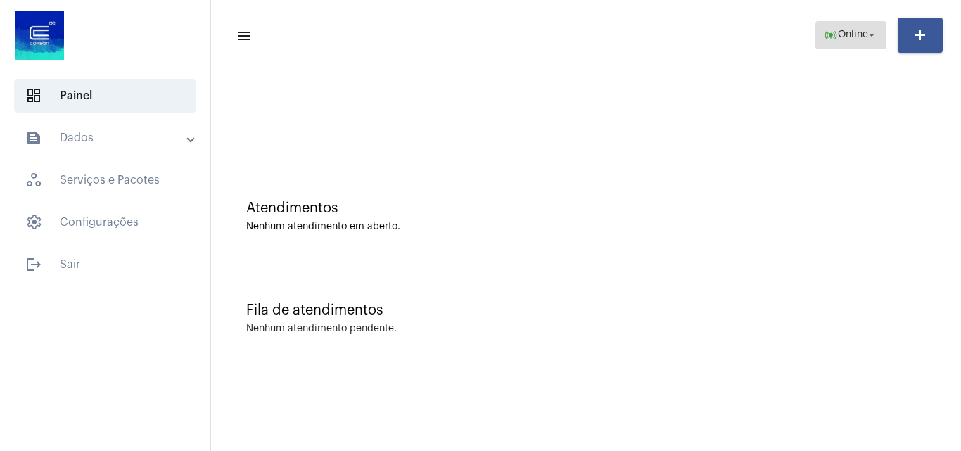
click at [859, 34] on span "Online" at bounding box center [853, 35] width 30 height 10
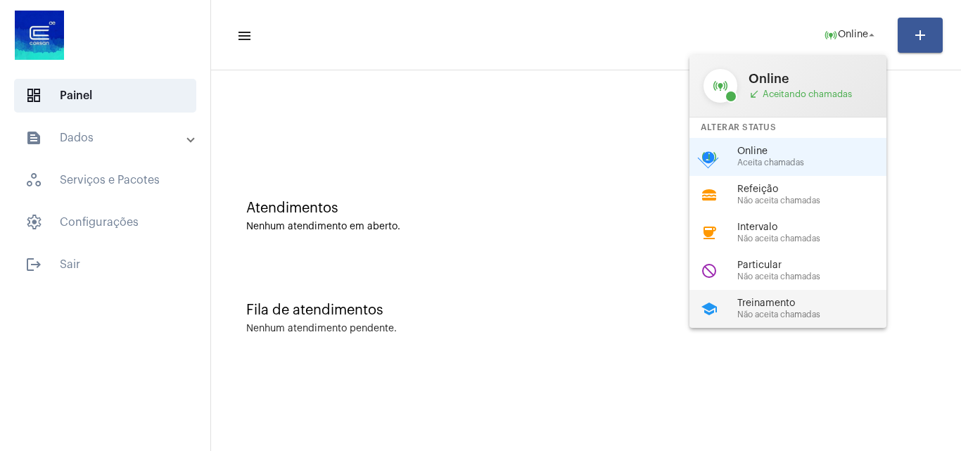
click at [786, 305] on span "Treinamento" at bounding box center [817, 303] width 160 height 11
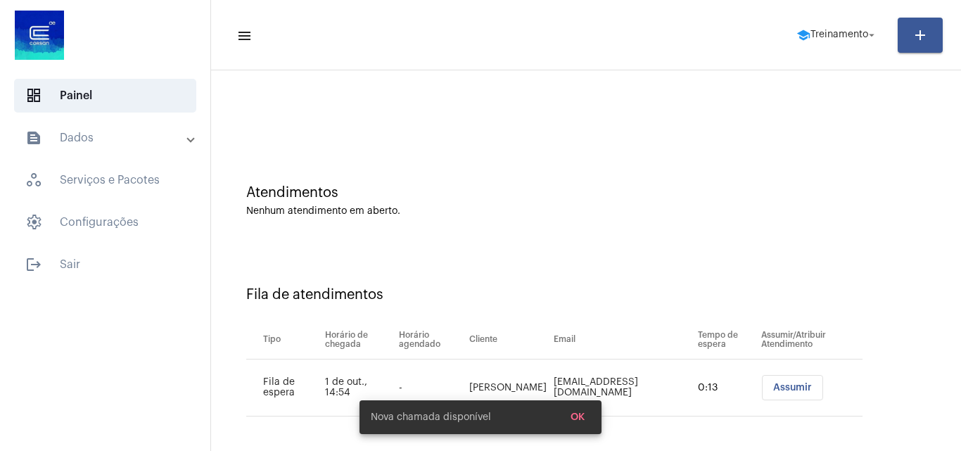
scroll to position [19, 0]
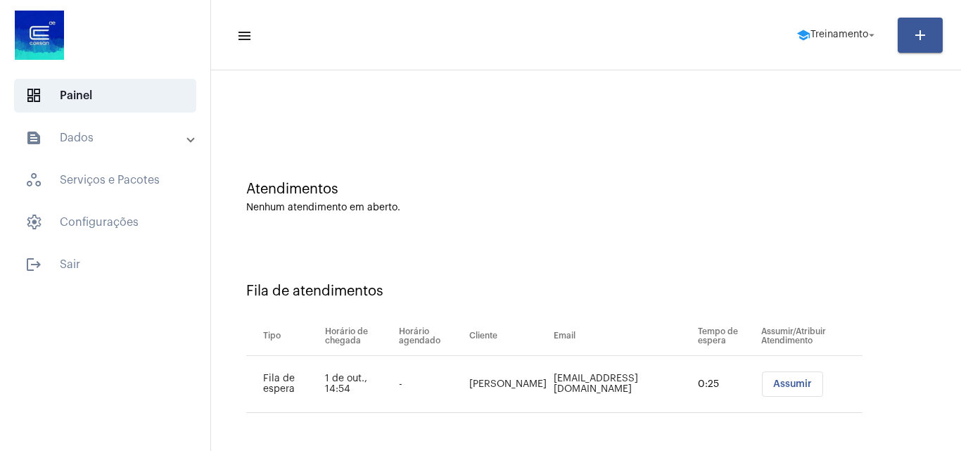
click at [797, 381] on span "Assumir" at bounding box center [792, 384] width 39 height 10
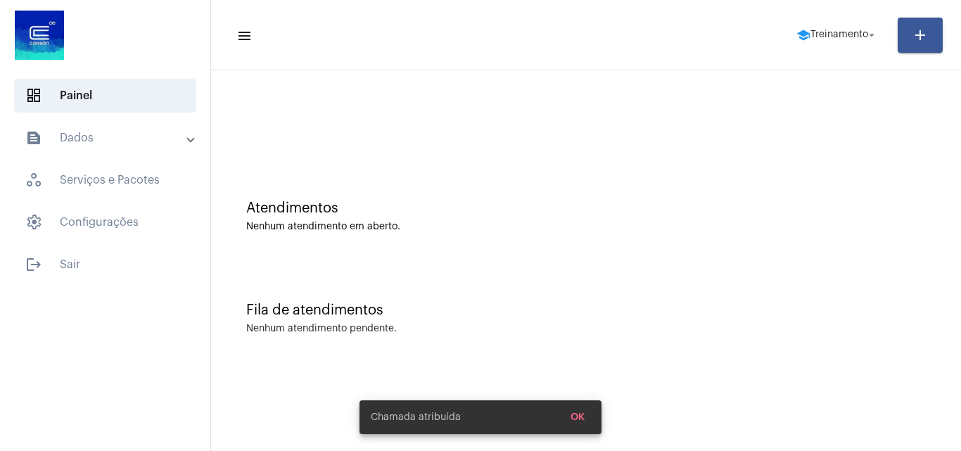
scroll to position [0, 0]
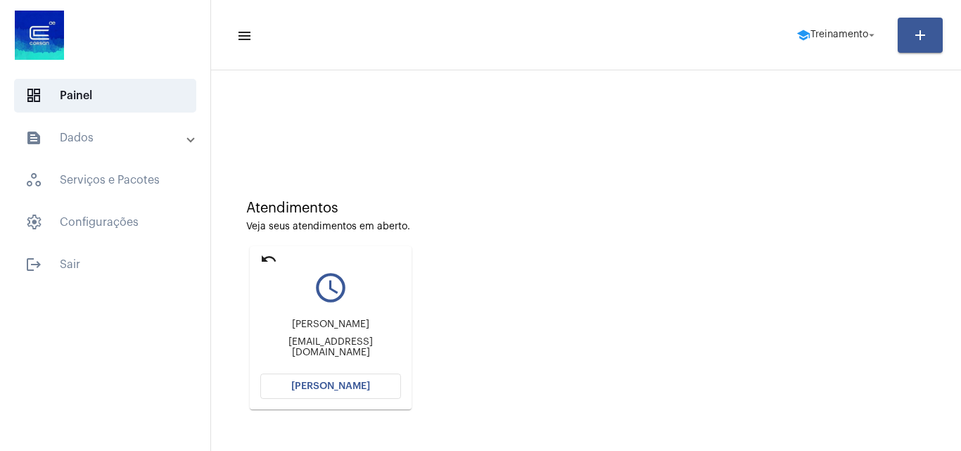
click at [345, 380] on button "[PERSON_NAME]" at bounding box center [330, 385] width 141 height 25
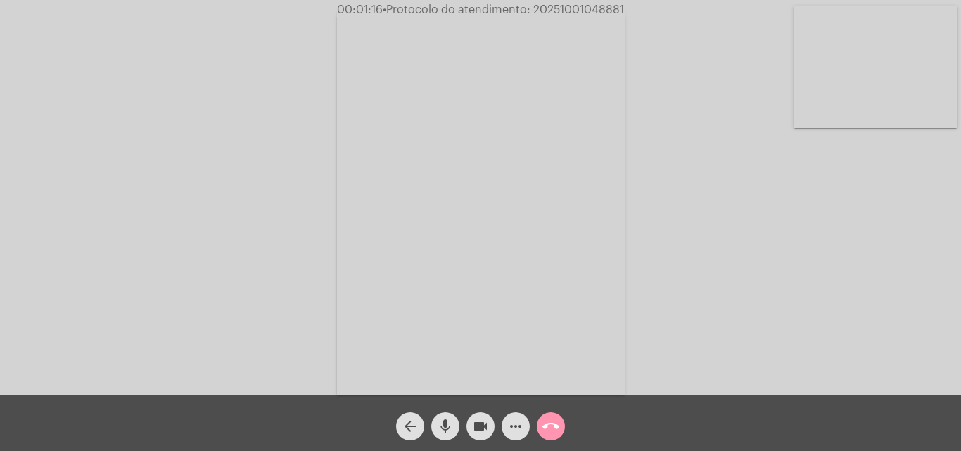
click at [557, 420] on mat-icon "call_end" at bounding box center [550, 426] width 17 height 17
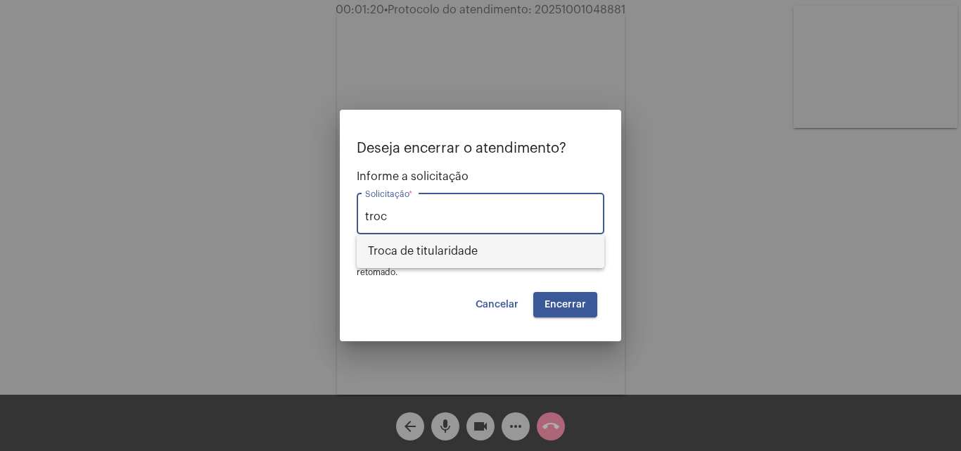
click at [463, 248] on span "Troca de titularidade" at bounding box center [480, 251] width 225 height 34
type input "Troca de titularidade"
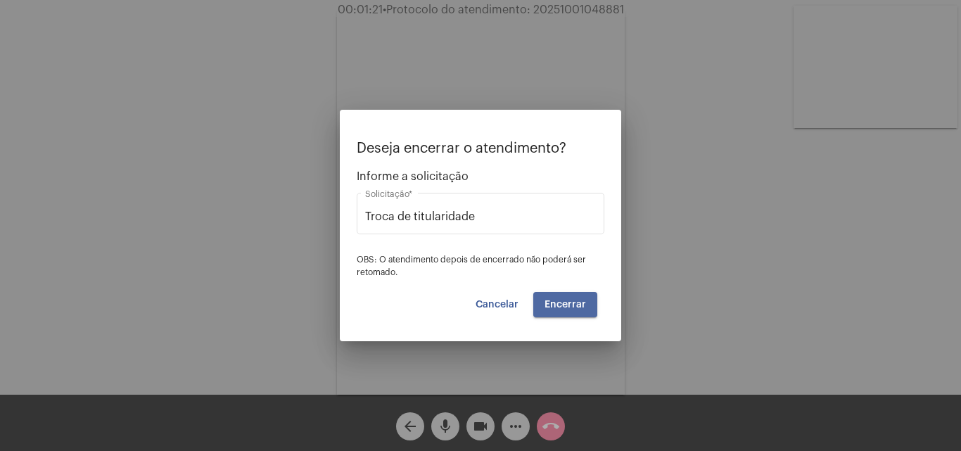
click at [575, 308] on span "Encerrar" at bounding box center [564, 305] width 41 height 10
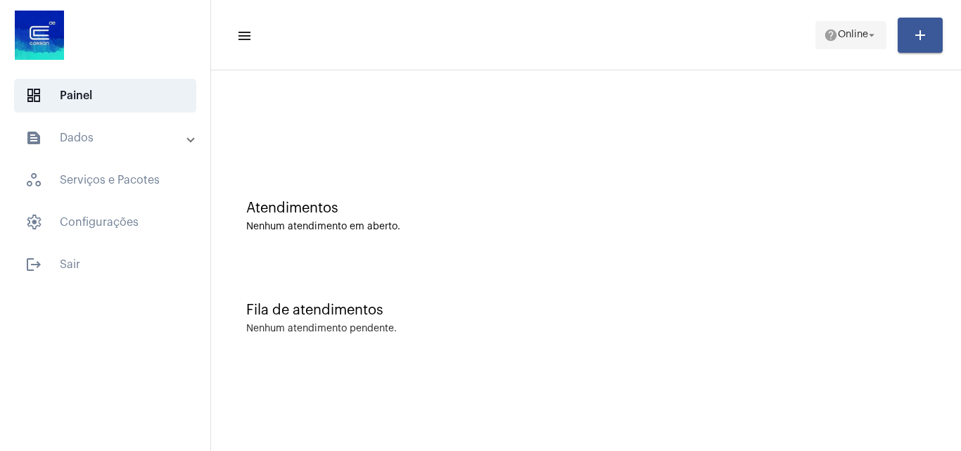
click at [853, 35] on span "Online" at bounding box center [853, 35] width 30 height 10
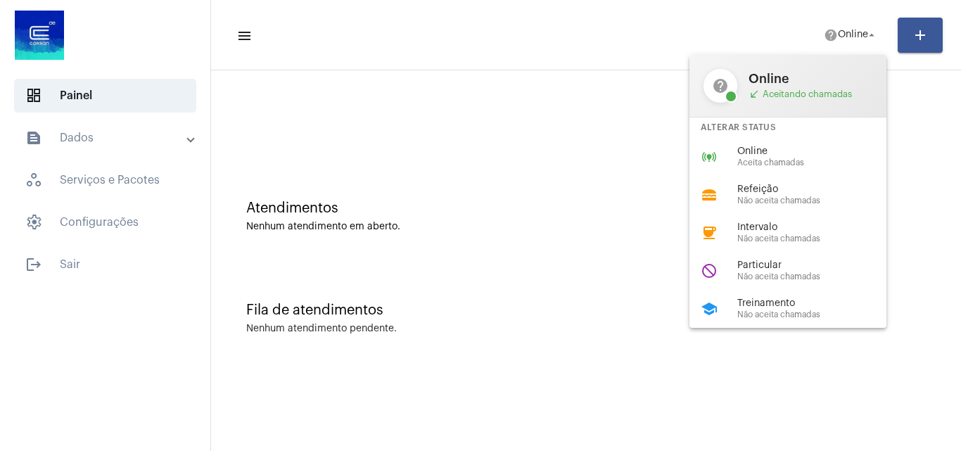
click at [767, 294] on div "school Treinamento Não aceita chamadas" at bounding box center [798, 309] width 219 height 38
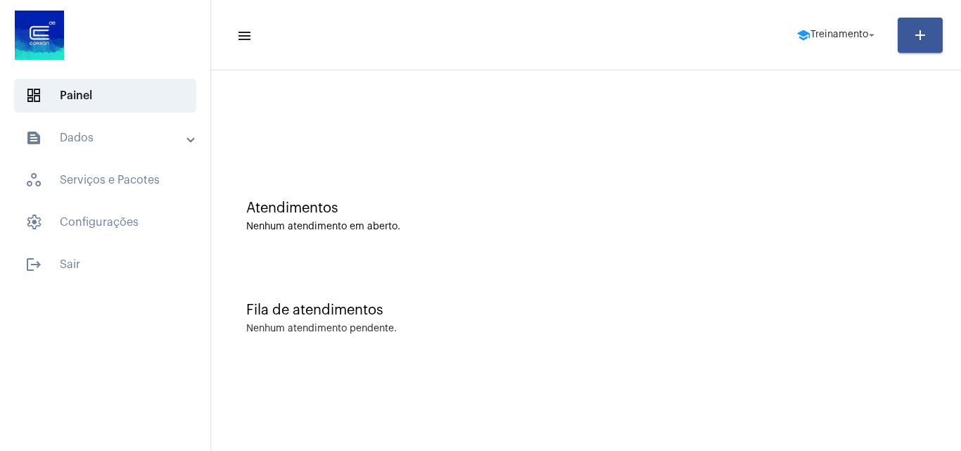
click at [594, 176] on div "Atendimentos Nenhum atendimento em aberto." at bounding box center [586, 209] width 736 height 102
click at [619, 96] on div at bounding box center [586, 117] width 736 height 81
drag, startPoint x: 462, startPoint y: 434, endPoint x: 447, endPoint y: 448, distance: 20.4
click at [462, 434] on mat-sidenav-content "menu school Treinamento arrow_drop_down add Atendimentos Nenhum atendimento em …" at bounding box center [586, 225] width 750 height 451
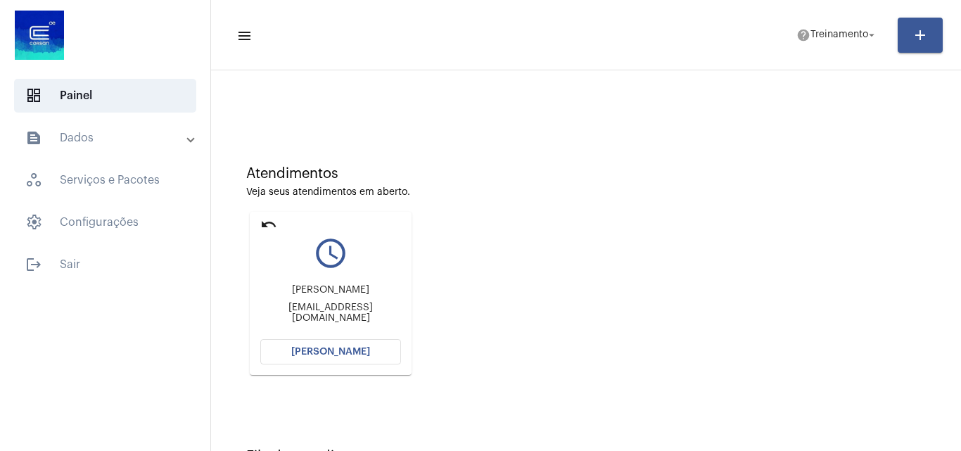
scroll to position [32, 0]
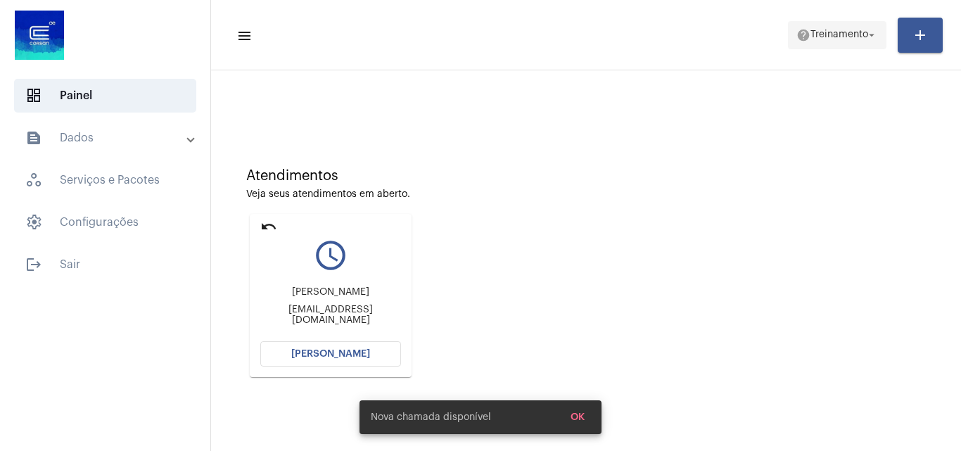
click at [809, 41] on span "help Treinamento arrow_drop_down" at bounding box center [837, 34] width 82 height 25
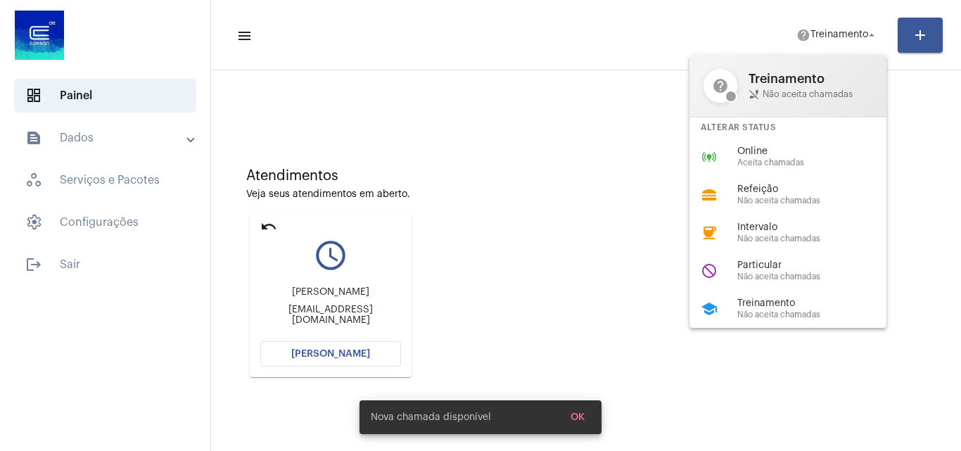
drag, startPoint x: 774, startPoint y: 174, endPoint x: 784, endPoint y: 171, distance: 10.9
click at [774, 175] on div "help Treinamento phone_disabled Não aceita chamadas Alterar Status online_predi…" at bounding box center [787, 191] width 197 height 273
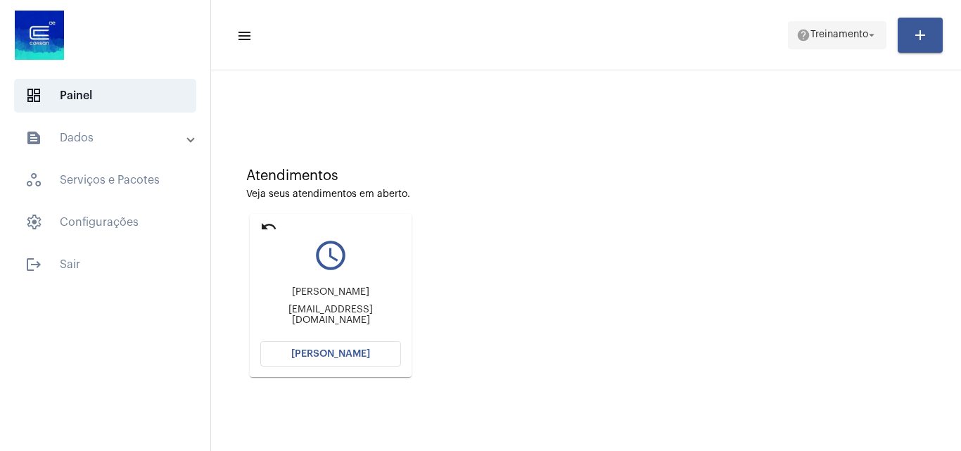
click at [832, 32] on span "Treinamento" at bounding box center [839, 35] width 58 height 10
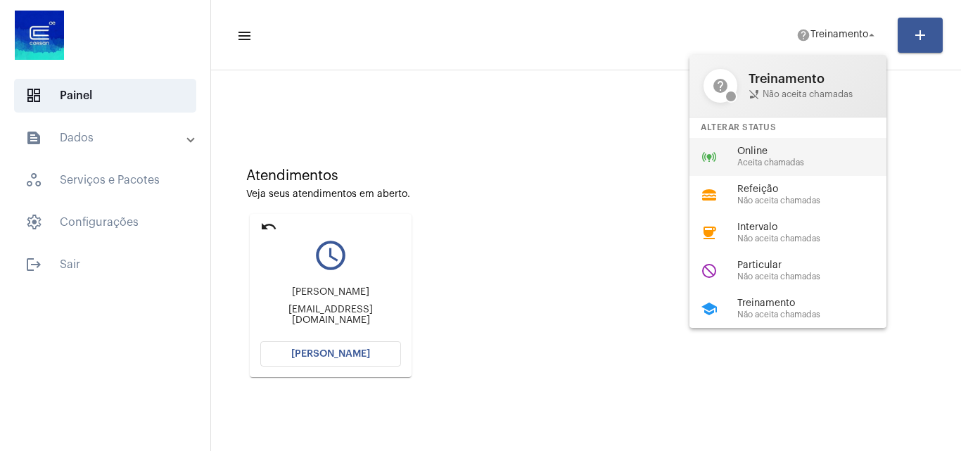
click at [788, 151] on span "Online" at bounding box center [817, 151] width 160 height 11
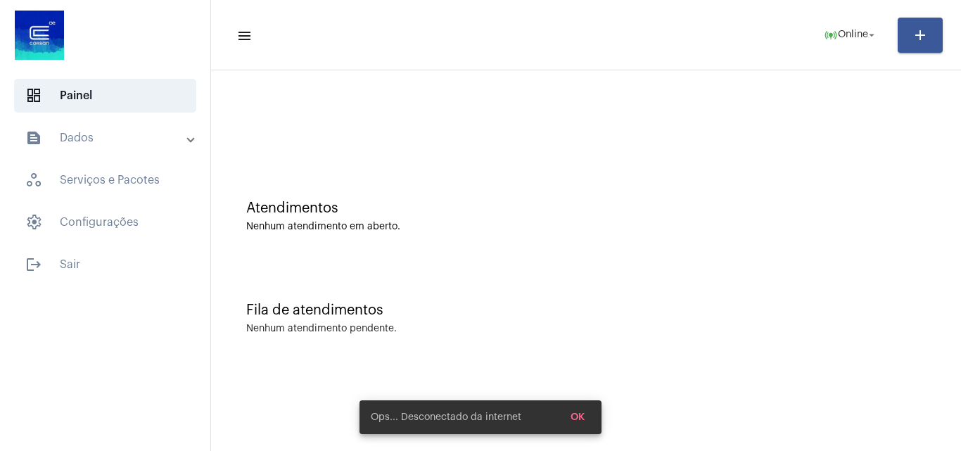
scroll to position [0, 0]
